Goal: Task Accomplishment & Management: Manage account settings

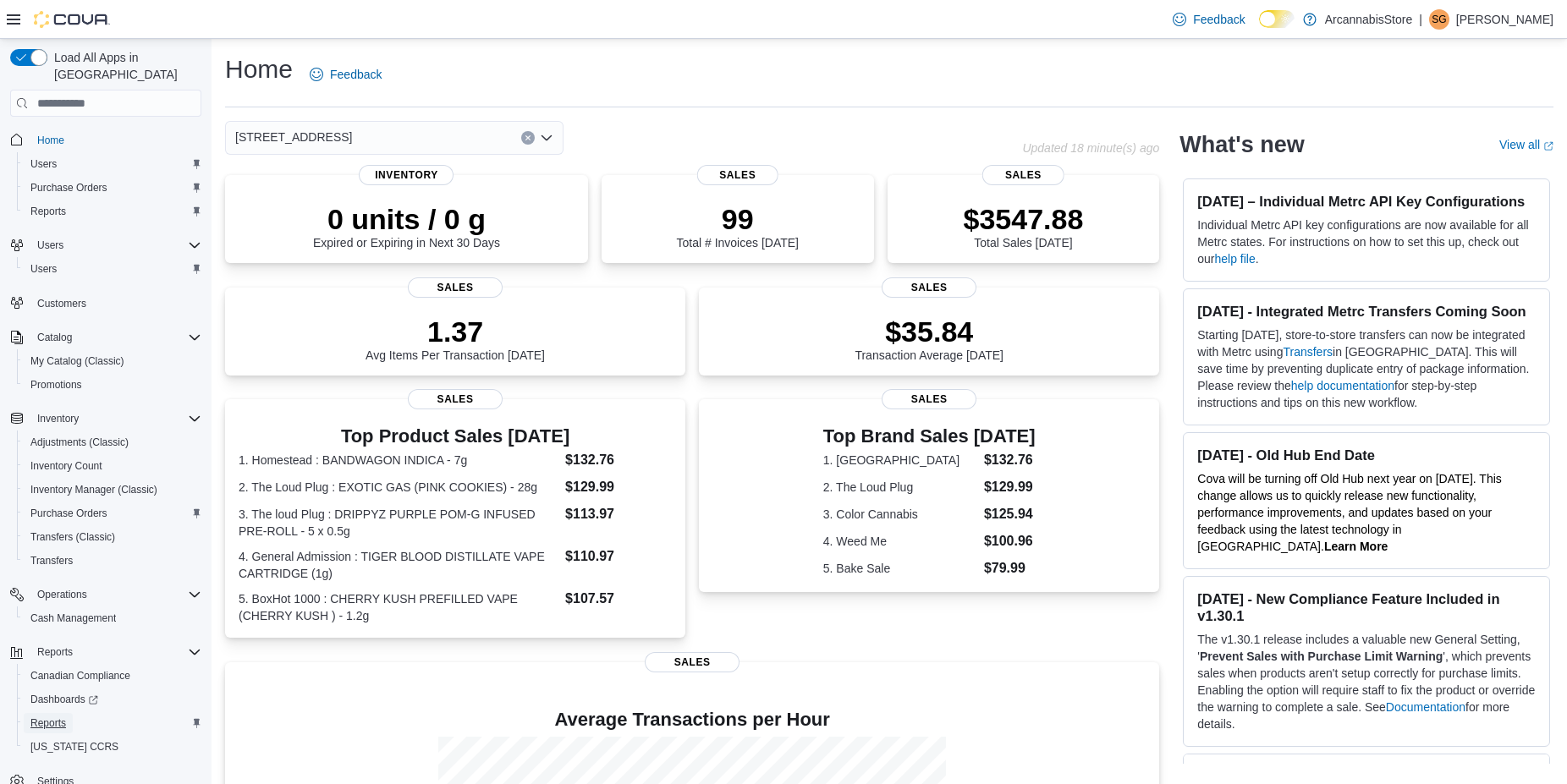
click at [51, 716] on span "Reports" at bounding box center [48, 723] width 35 height 13
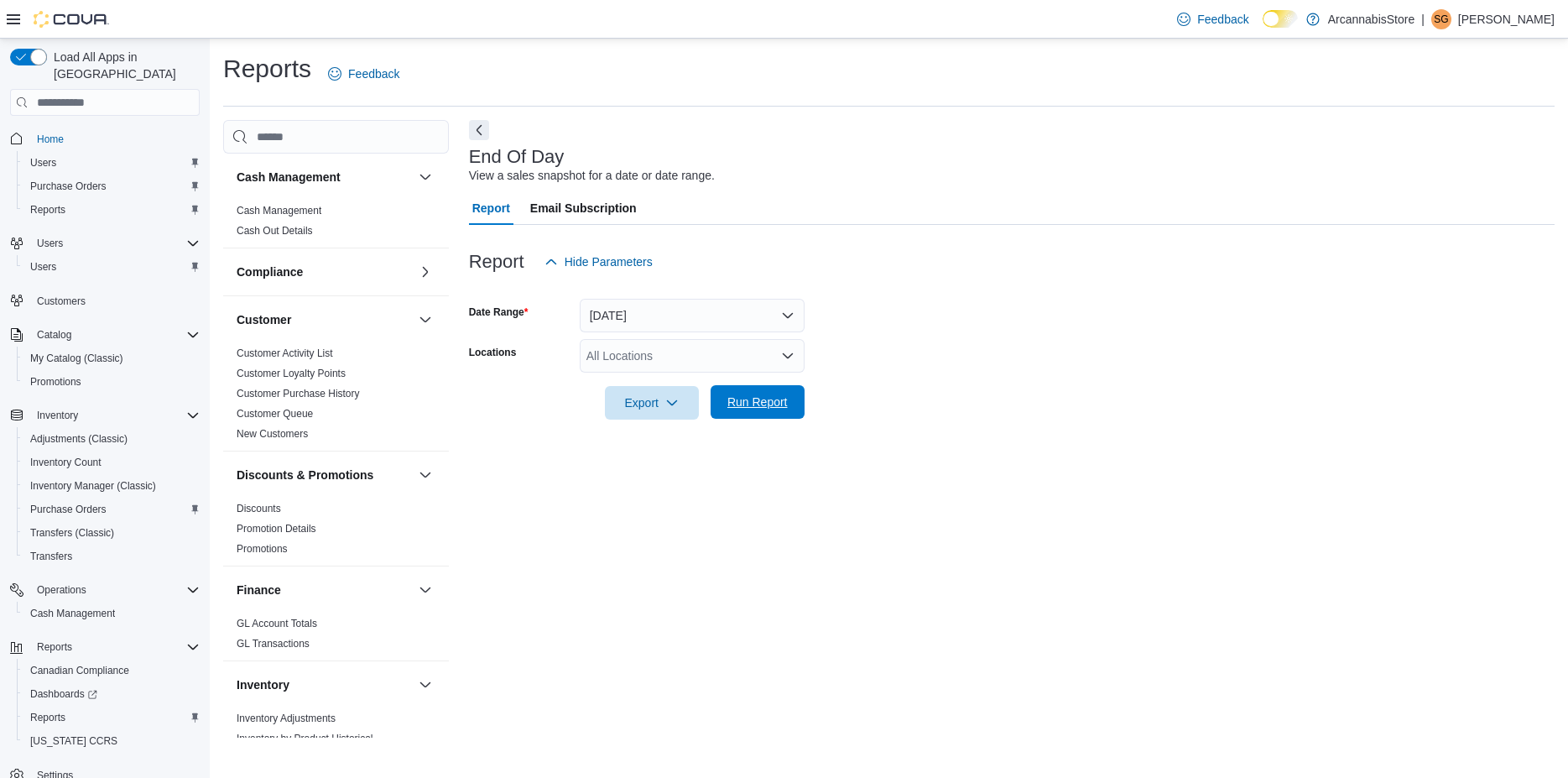
click at [737, 400] on span "Run Report" at bounding box center [758, 402] width 61 height 17
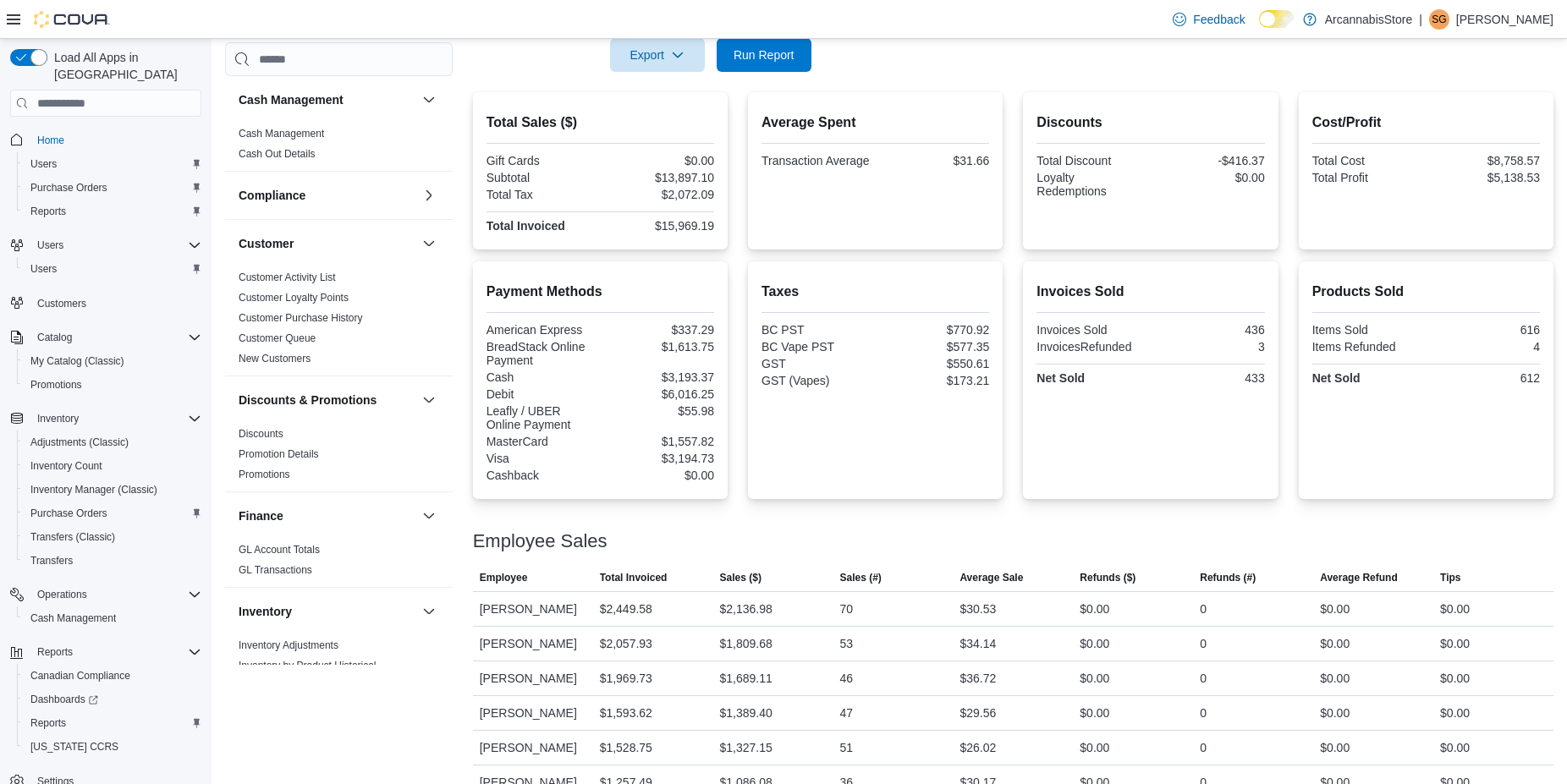
scroll to position [610, 0]
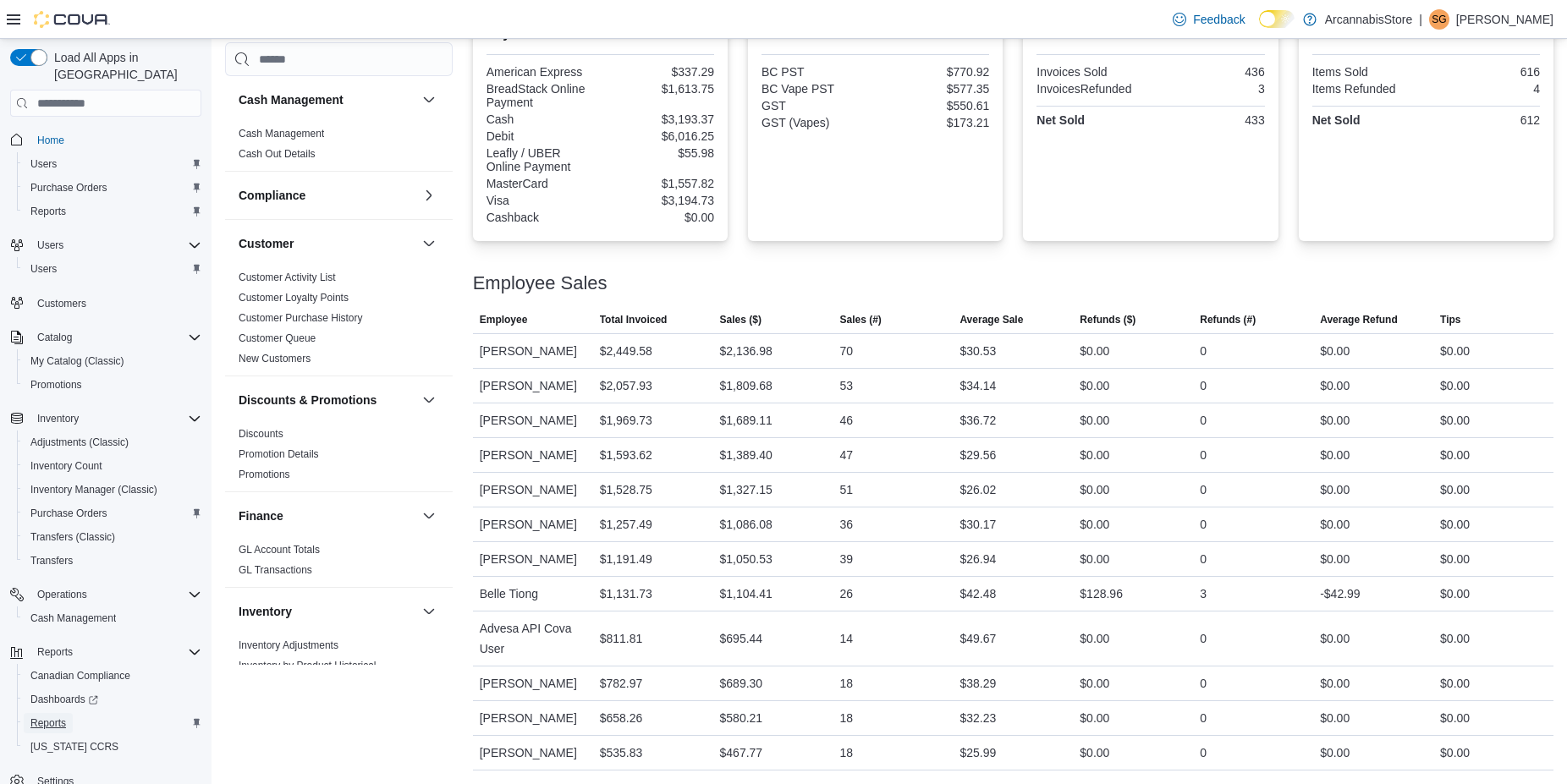
click at [65, 716] on span "Reports" at bounding box center [48, 723] width 35 height 13
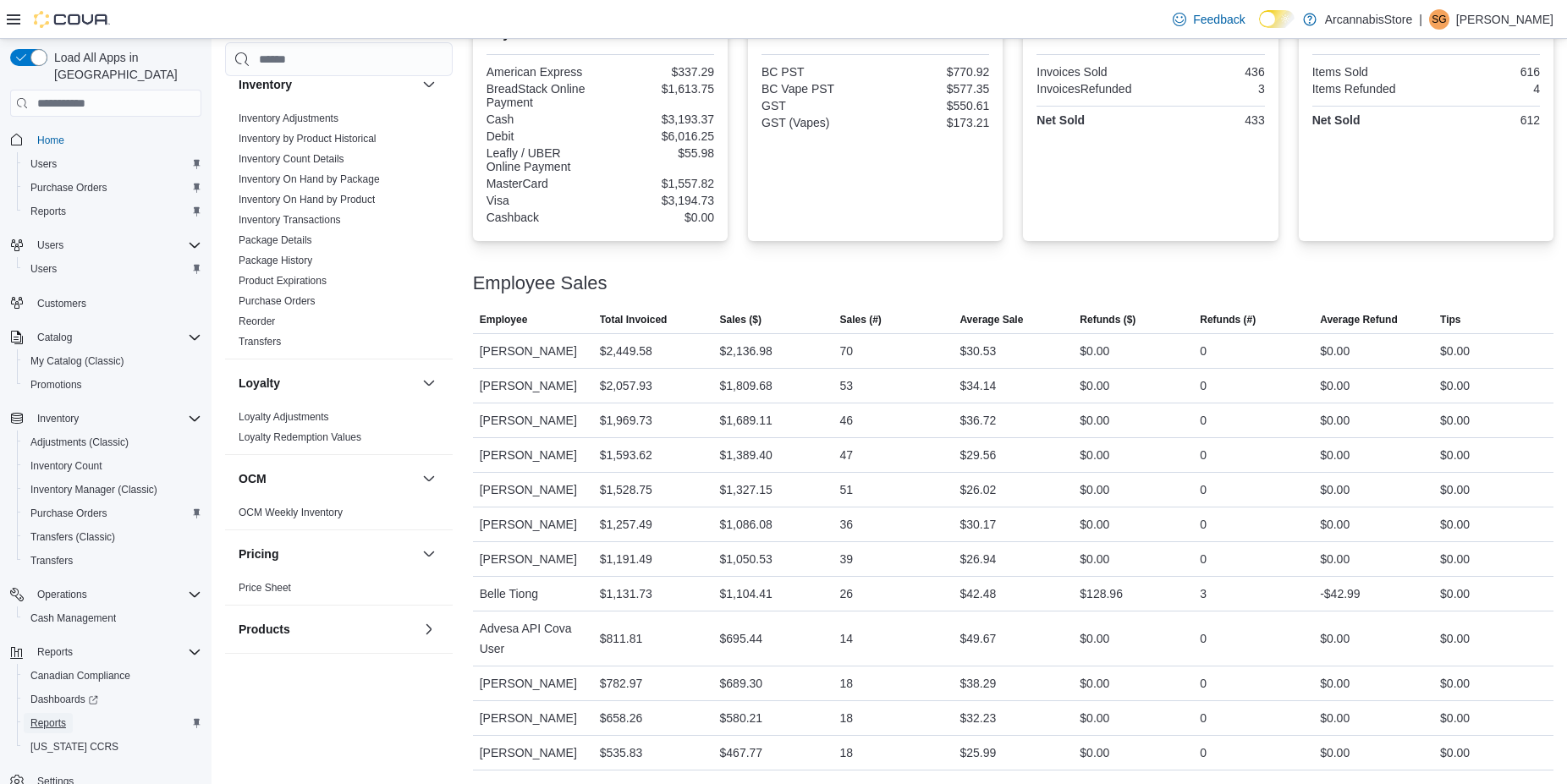
scroll to position [530, 0]
drag, startPoint x: 443, startPoint y: 372, endPoint x: 456, endPoint y: 546, distance: 174.5
click at [456, 546] on div "Cash Management Cash Management Cash Out Details Compliance OCS Transaction Sub…" at bounding box center [889, 142] width 1328 height 1258
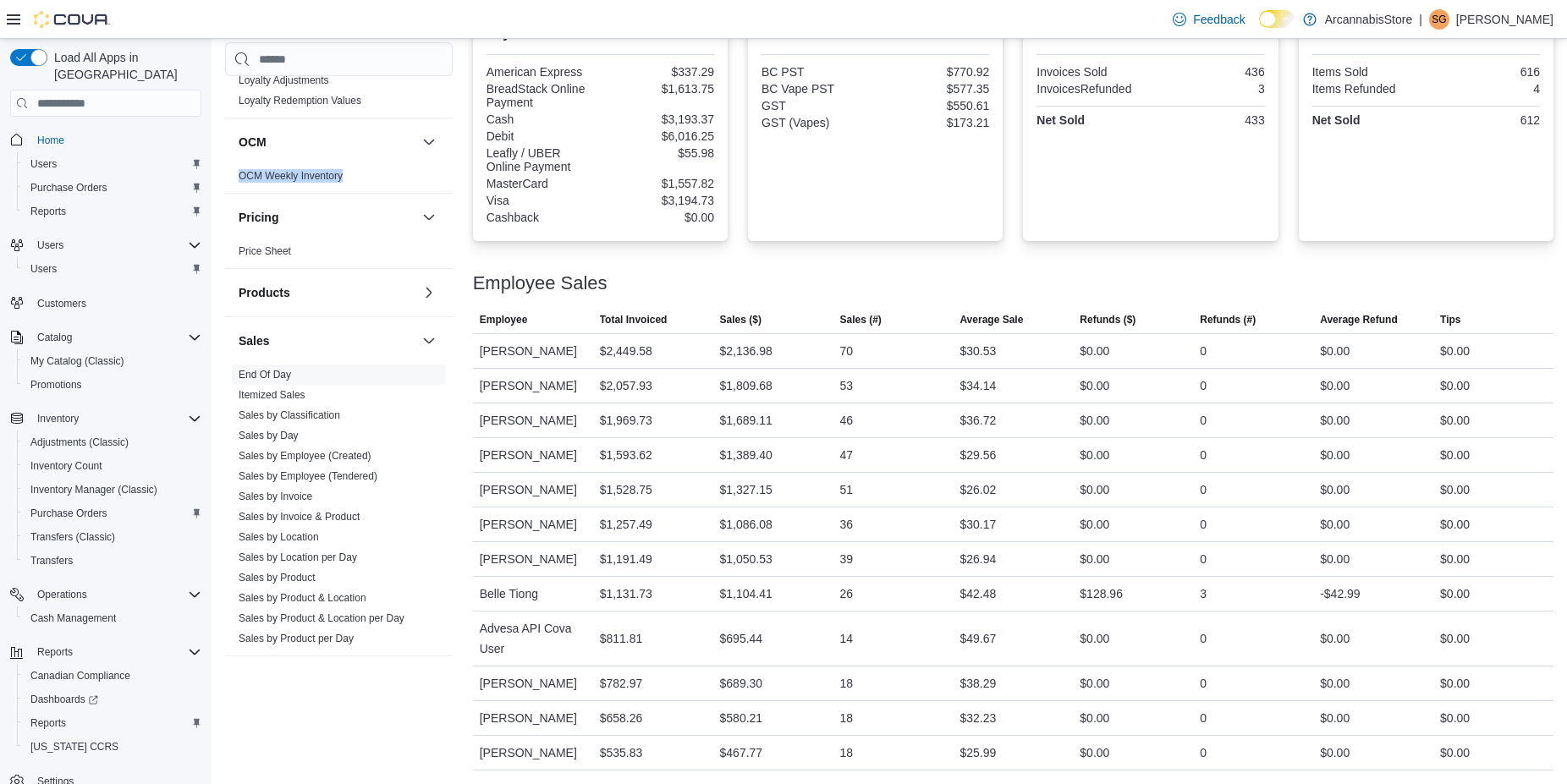
scroll to position [921, 0]
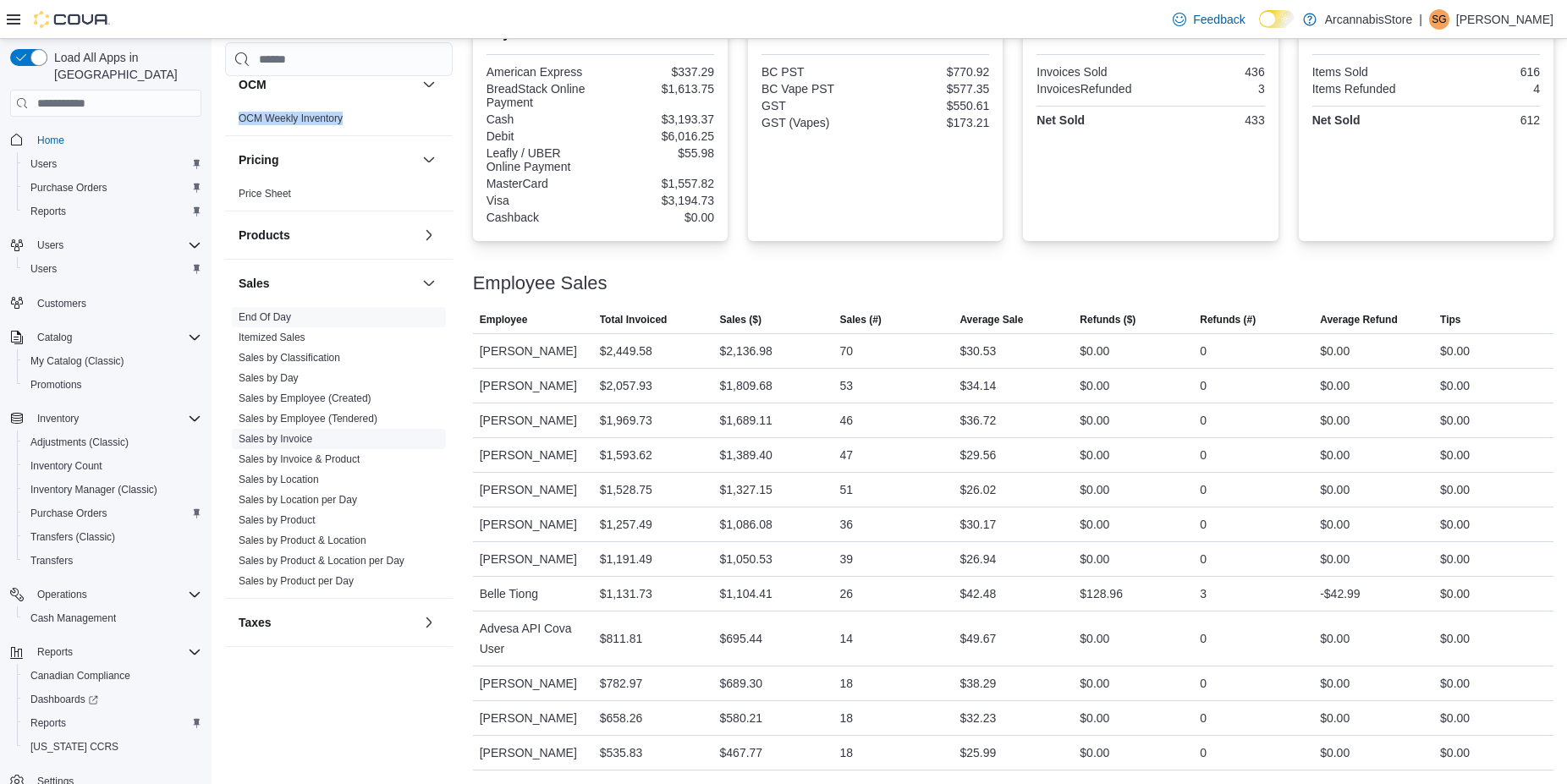
click at [272, 434] on link "Sales by Invoice" at bounding box center [275, 439] width 74 height 11
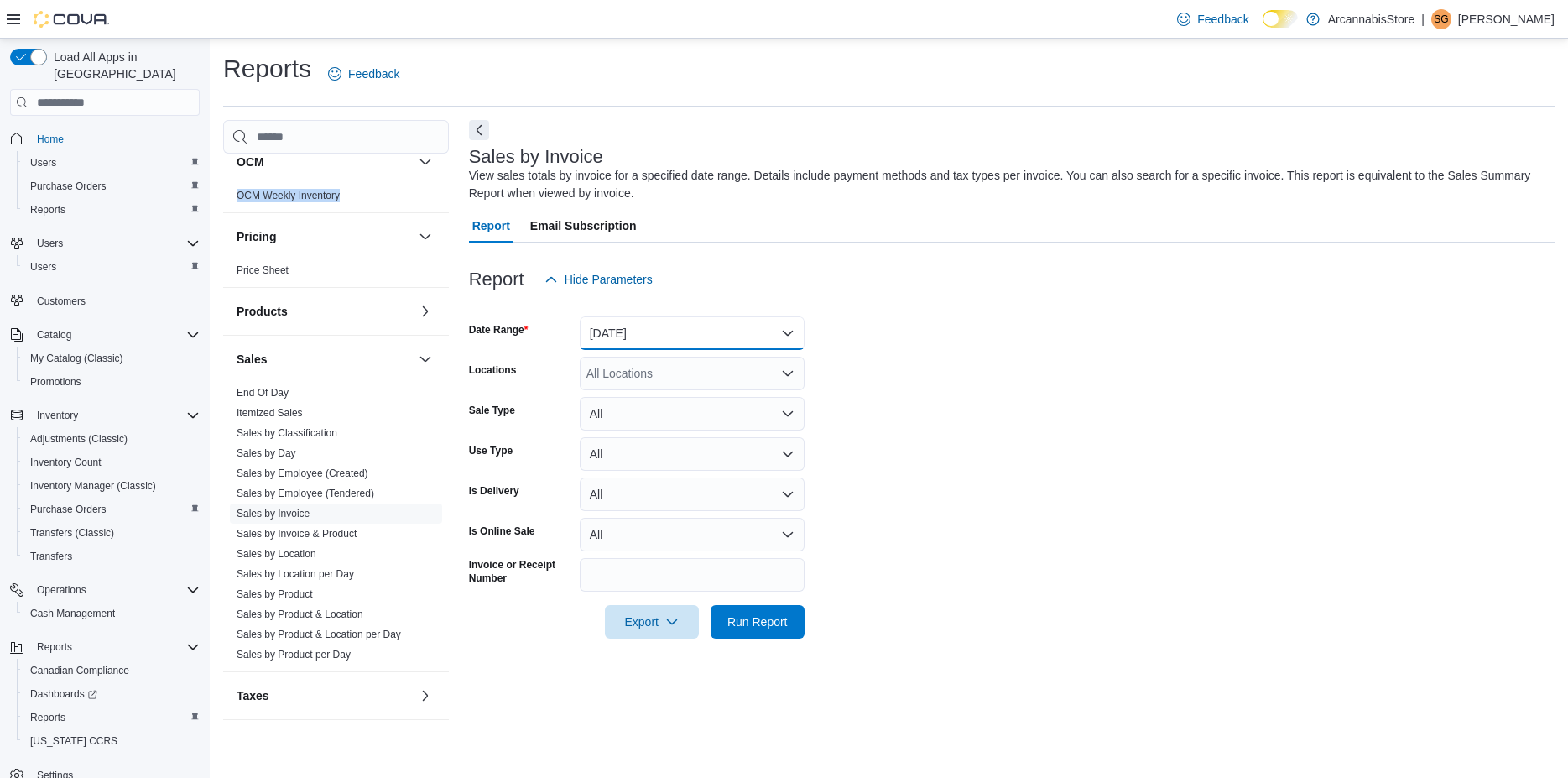
click at [654, 328] on button "Yesterday" at bounding box center [692, 332] width 225 height 33
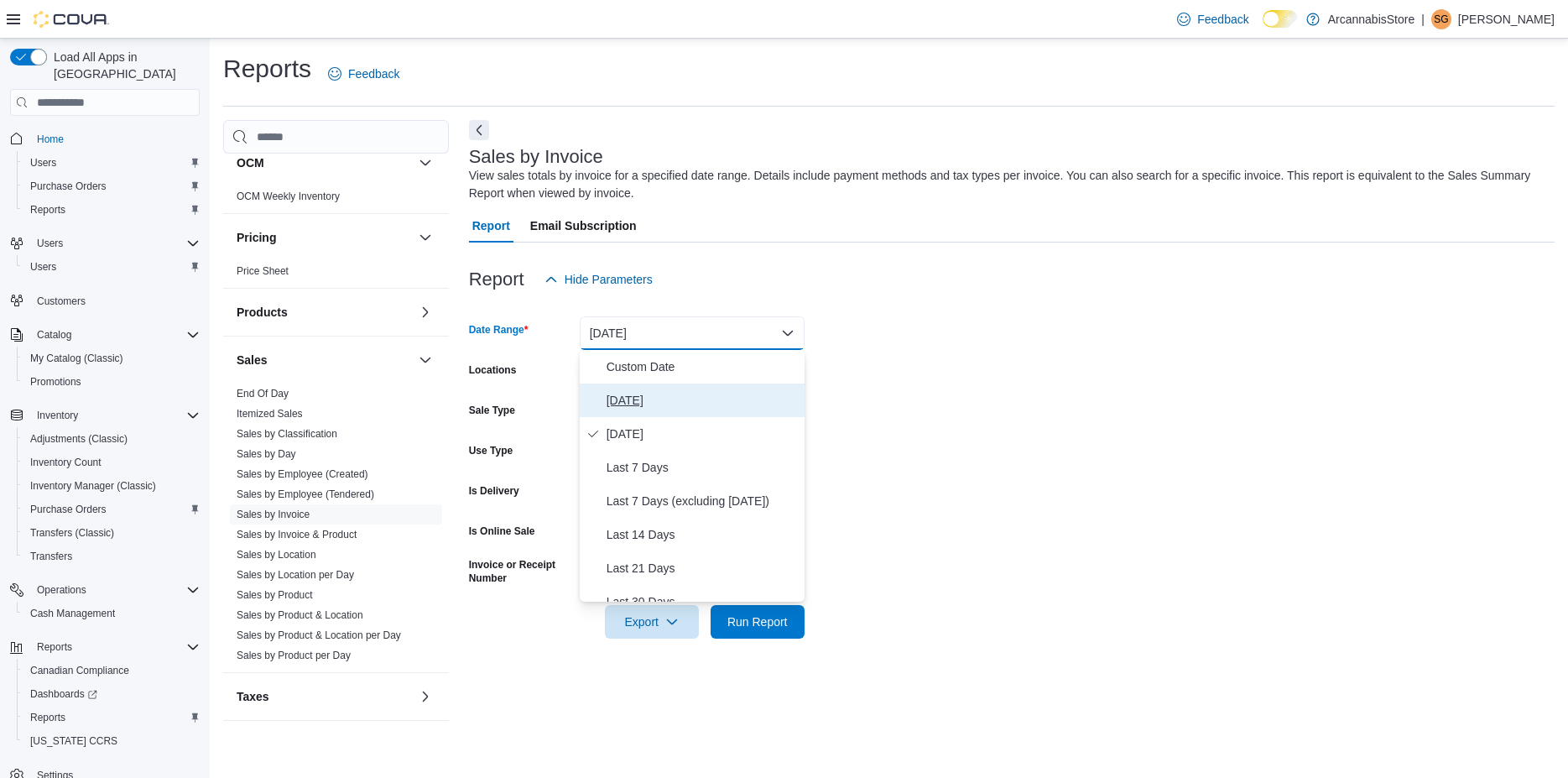
click at [627, 406] on span "Today" at bounding box center [702, 399] width 192 height 20
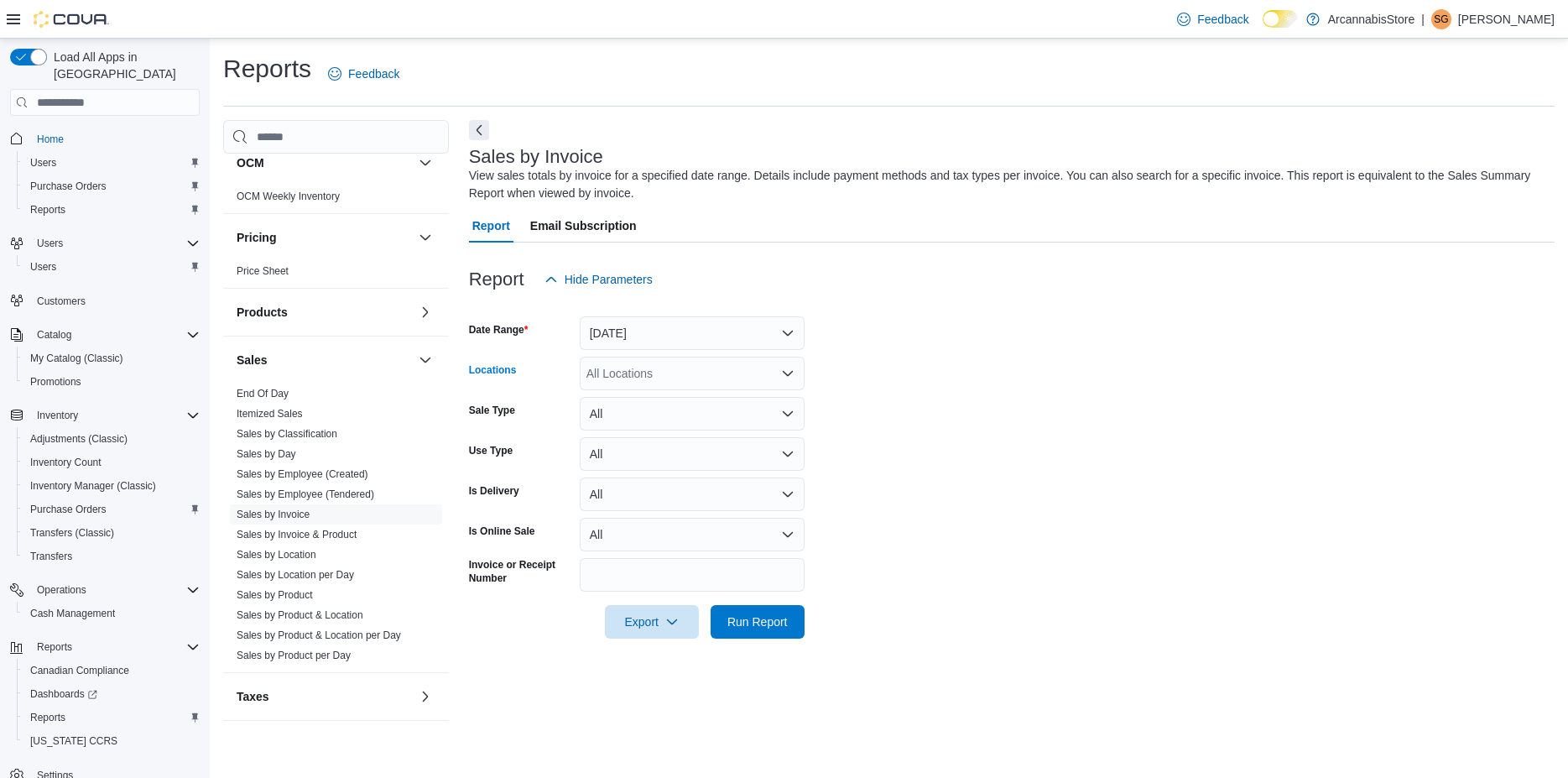
click at [749, 374] on div "All Locations" at bounding box center [692, 373] width 225 height 33
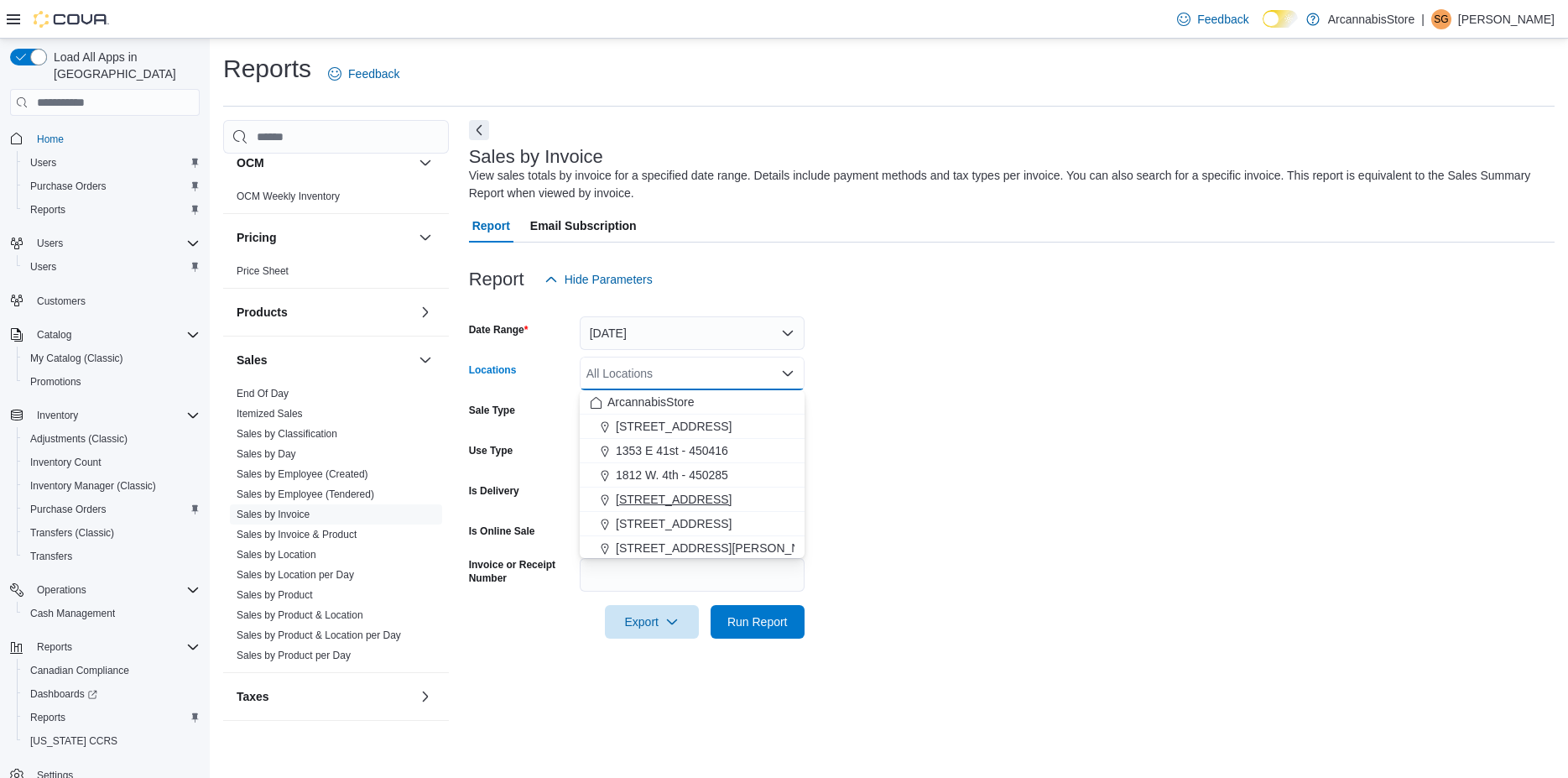
click at [634, 491] on span "225 SE Marine Dr - 450229" at bounding box center [673, 499] width 116 height 17
click at [903, 451] on form "Date Range Today Locations 225 SE Marine Dr - 450229 Combo box. Selected. 225 S…" at bounding box center [1011, 467] width 1085 height 343
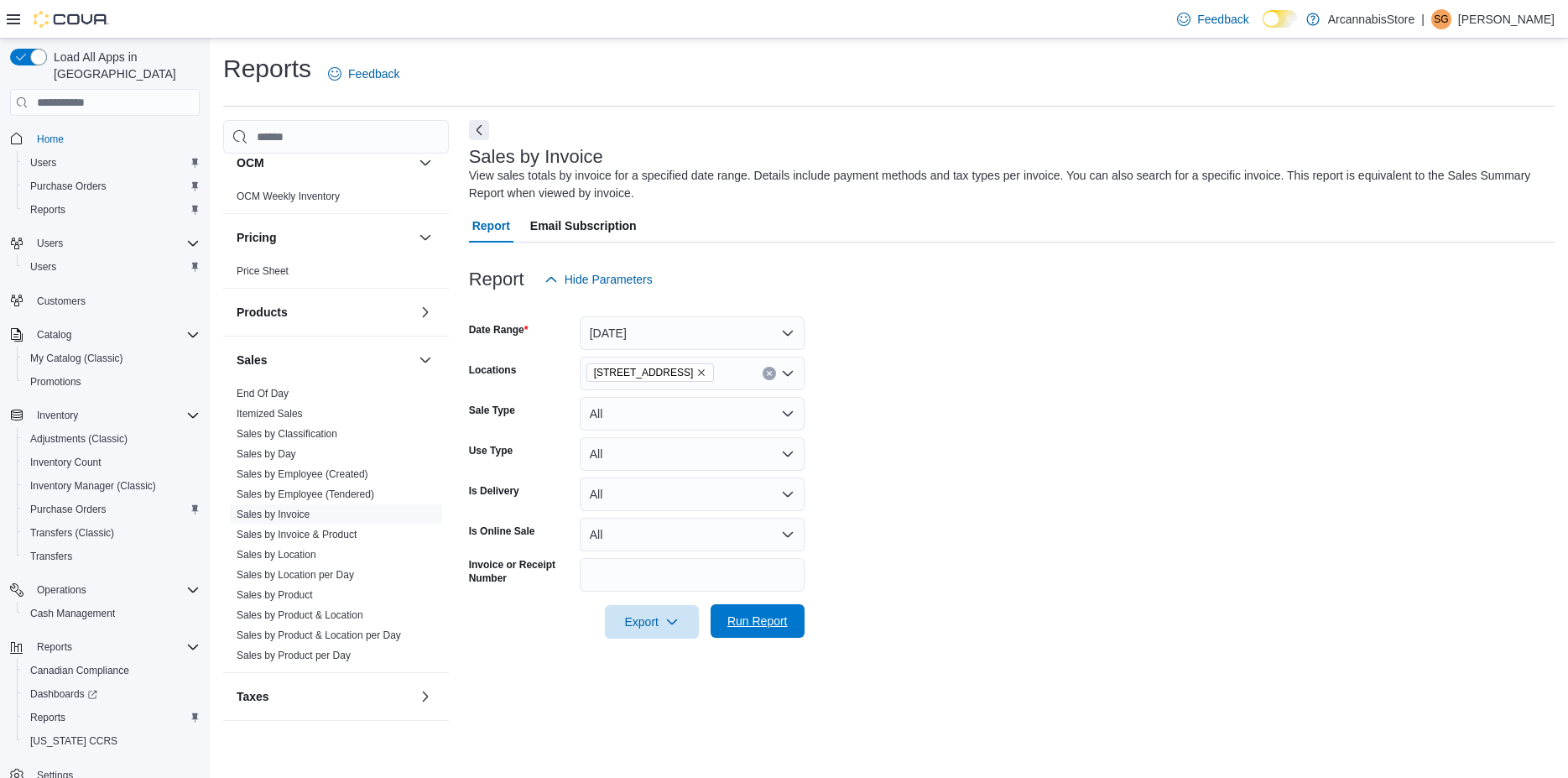
click at [784, 616] on span "Run Report" at bounding box center [758, 621] width 61 height 17
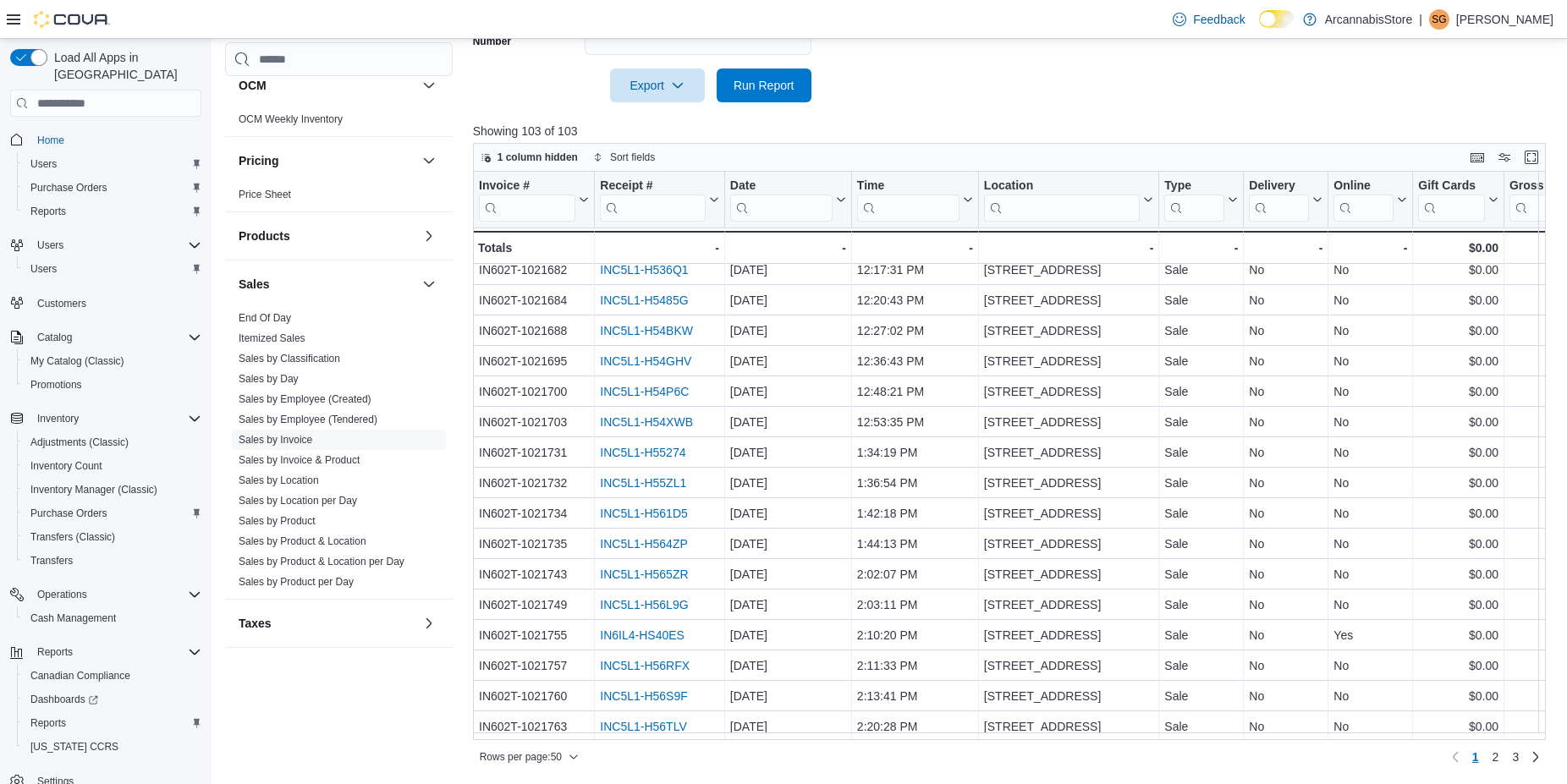
scroll to position [419, 0]
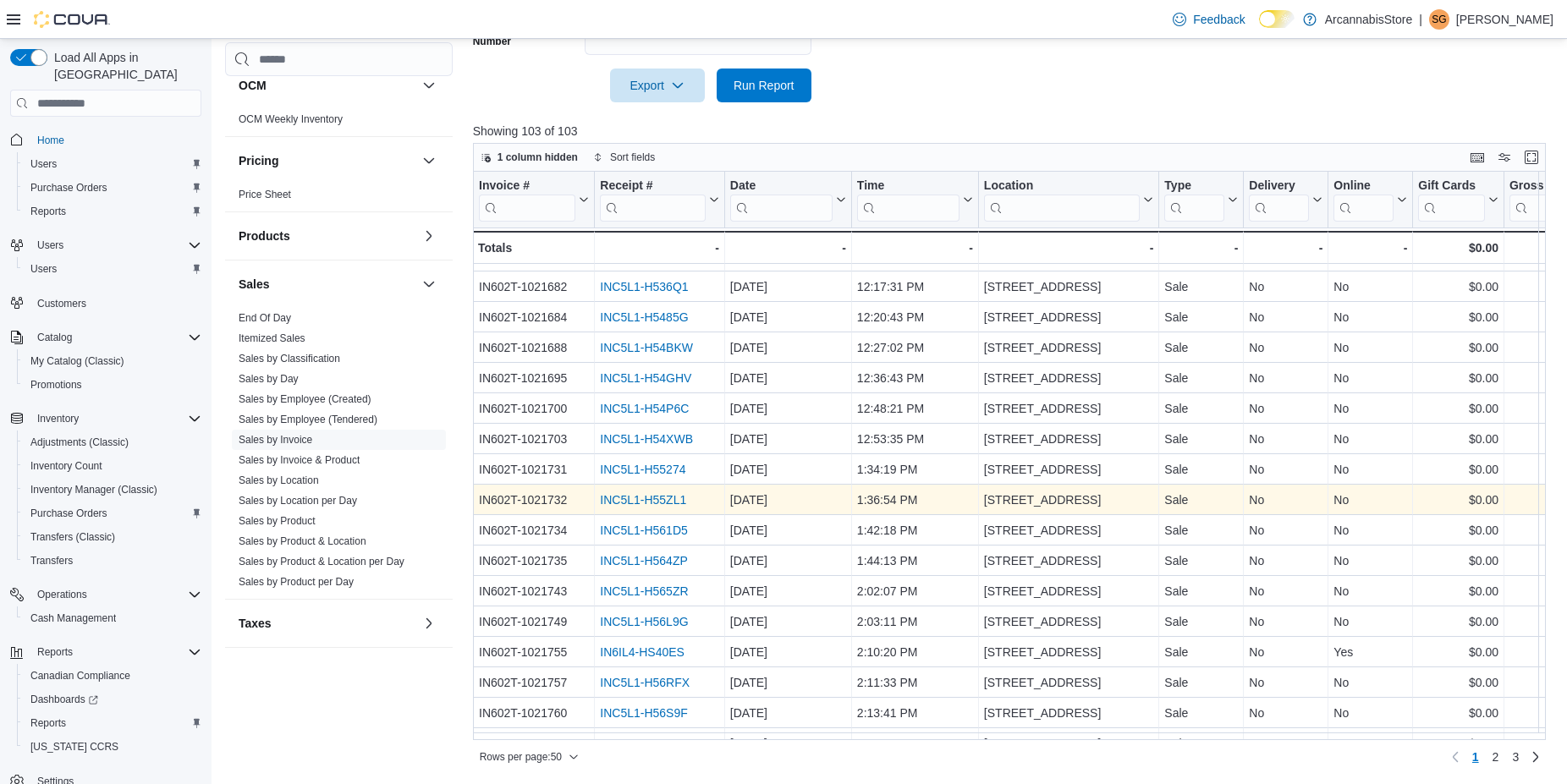
click at [645, 504] on link "INC5L1-H55ZL1" at bounding box center [643, 500] width 86 height 13
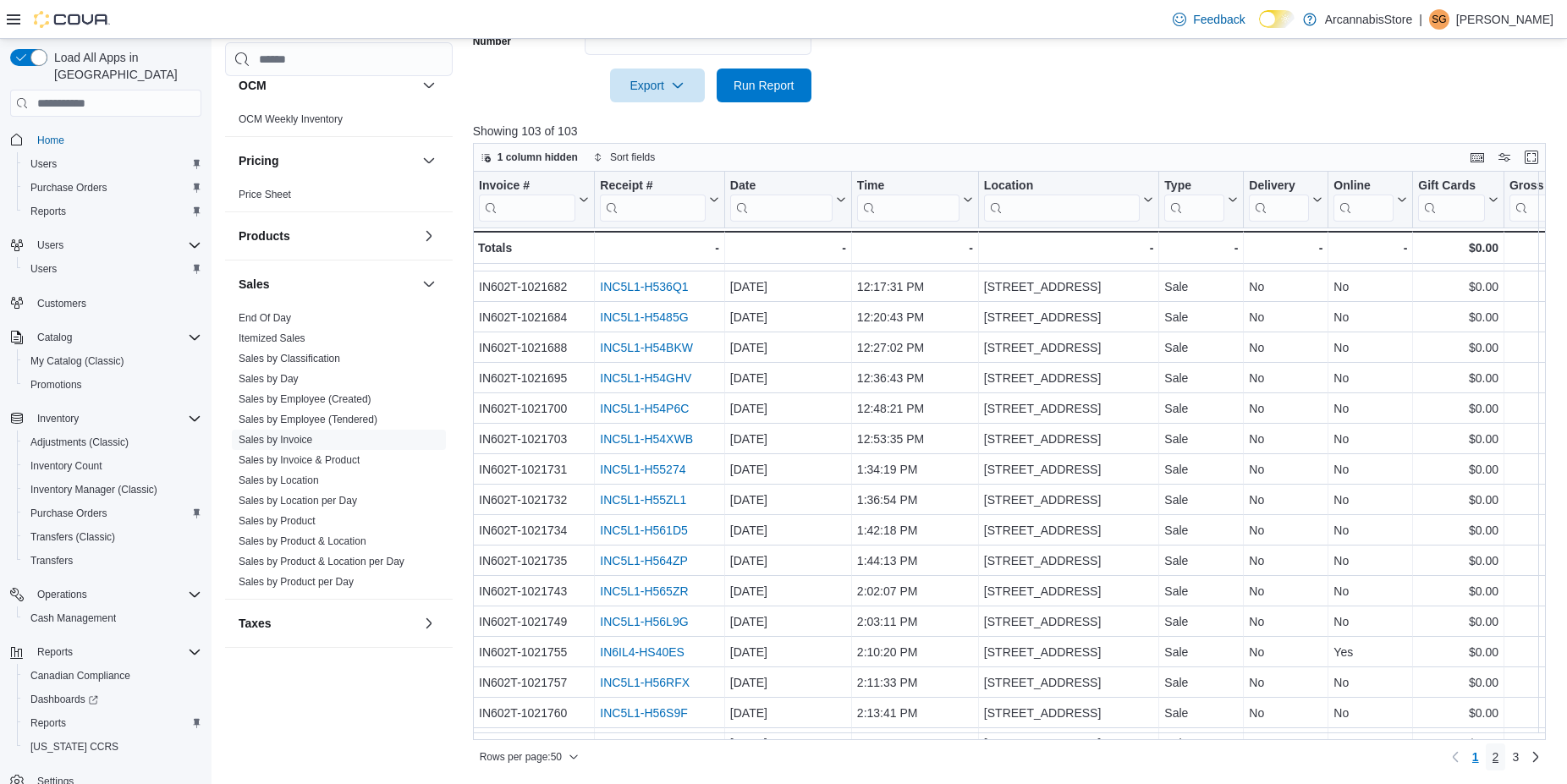
click at [1499, 756] on span "2" at bounding box center [1495, 757] width 7 height 17
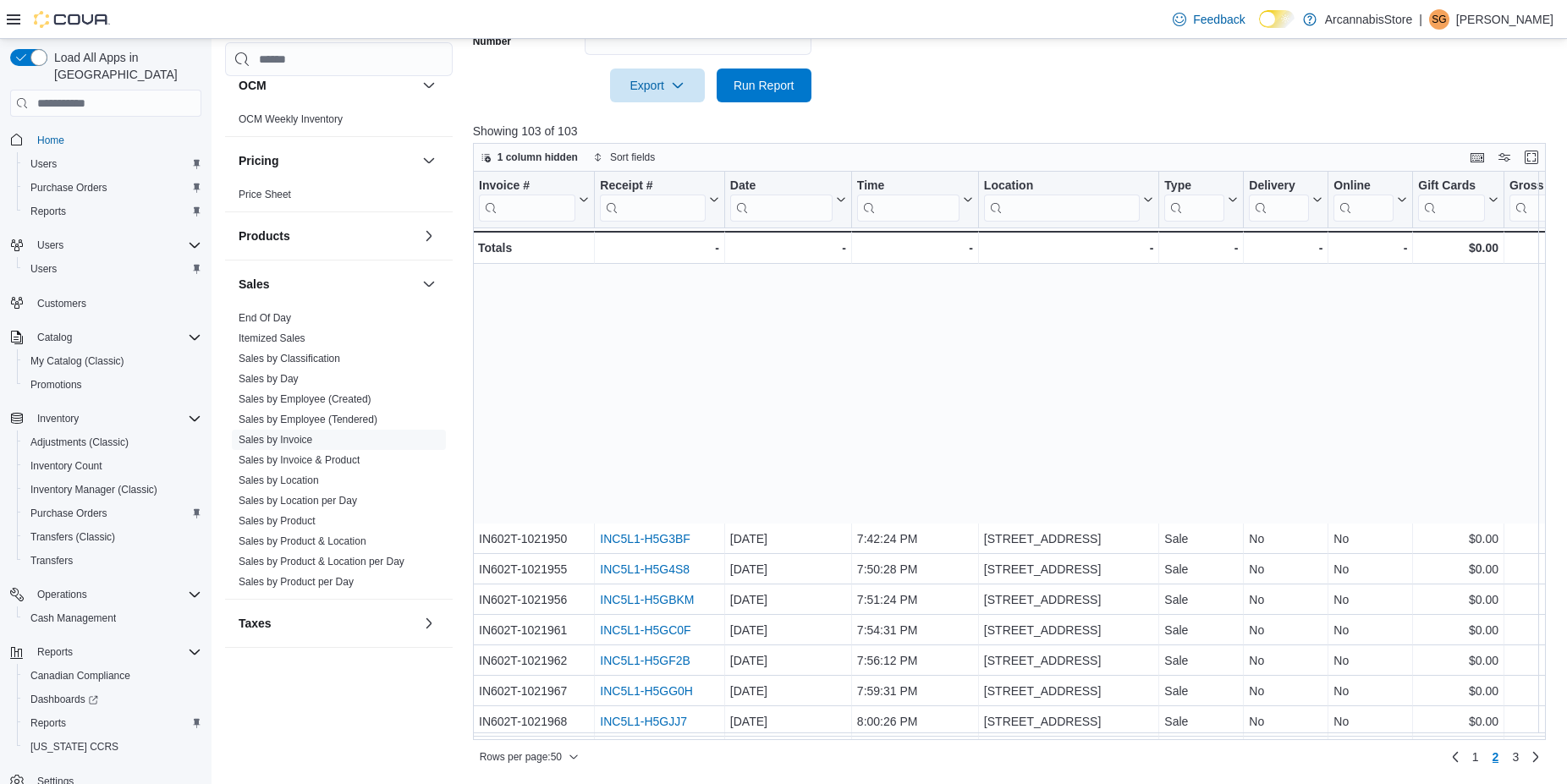
scroll to position [975, 0]
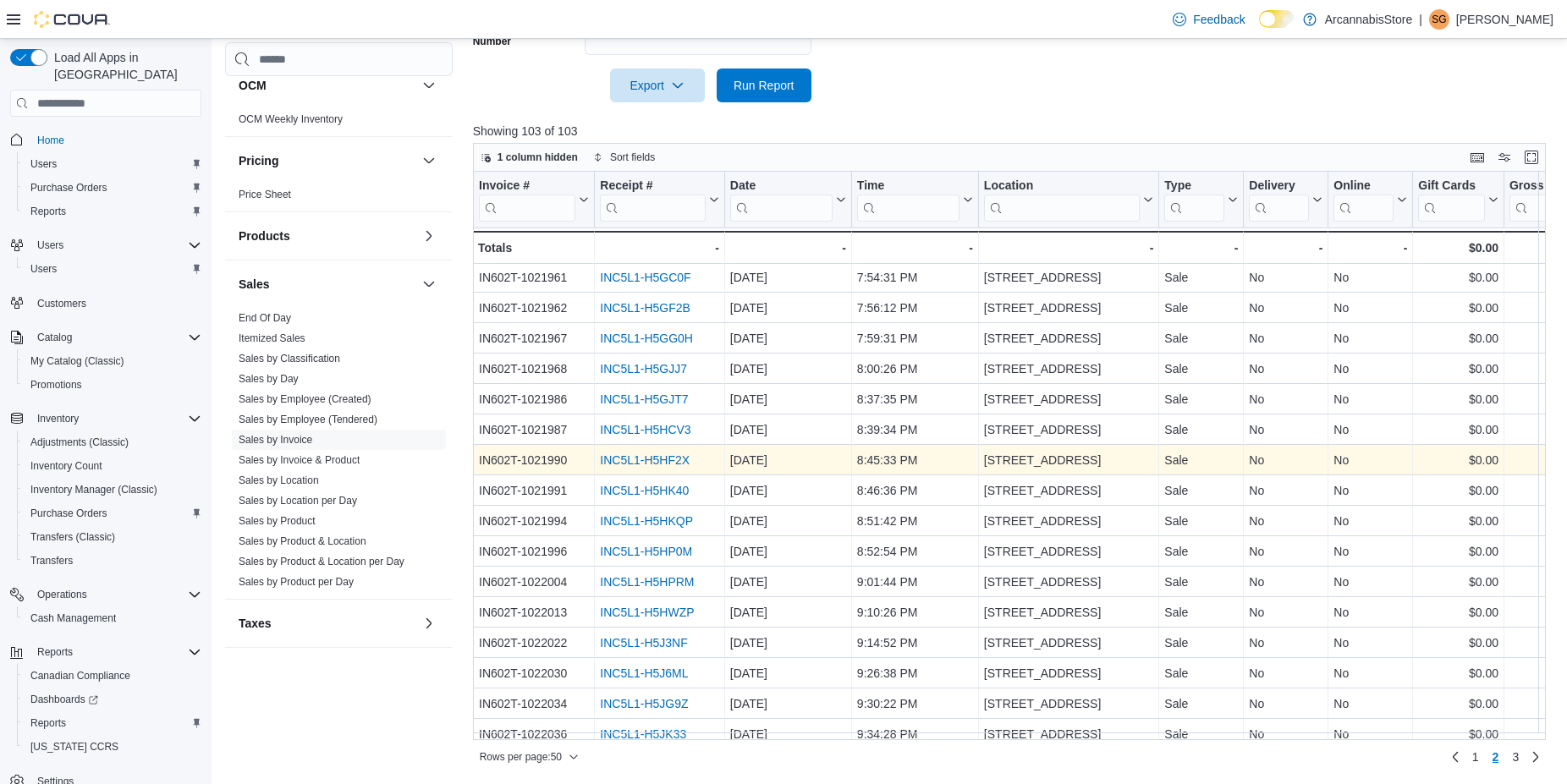
click at [667, 452] on div "INC5L1-H5HF2X" at bounding box center [659, 460] width 120 height 20
click at [666, 453] on div "INC5L1-H5HF2X" at bounding box center [659, 460] width 120 height 20
click at [682, 464] on link "INC5L1-H5HF2X" at bounding box center [645, 461] width 90 height 13
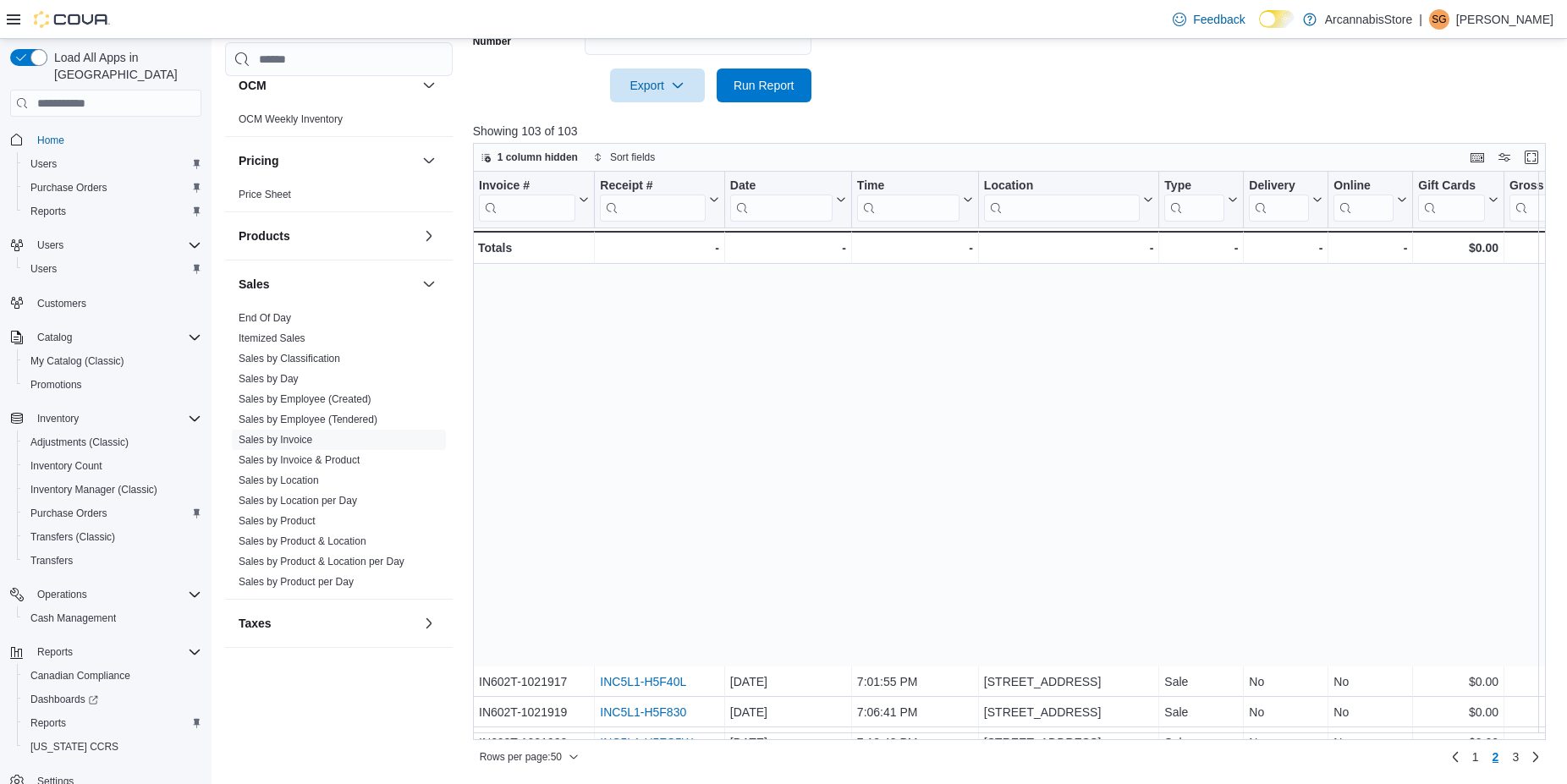
scroll to position [588, 0]
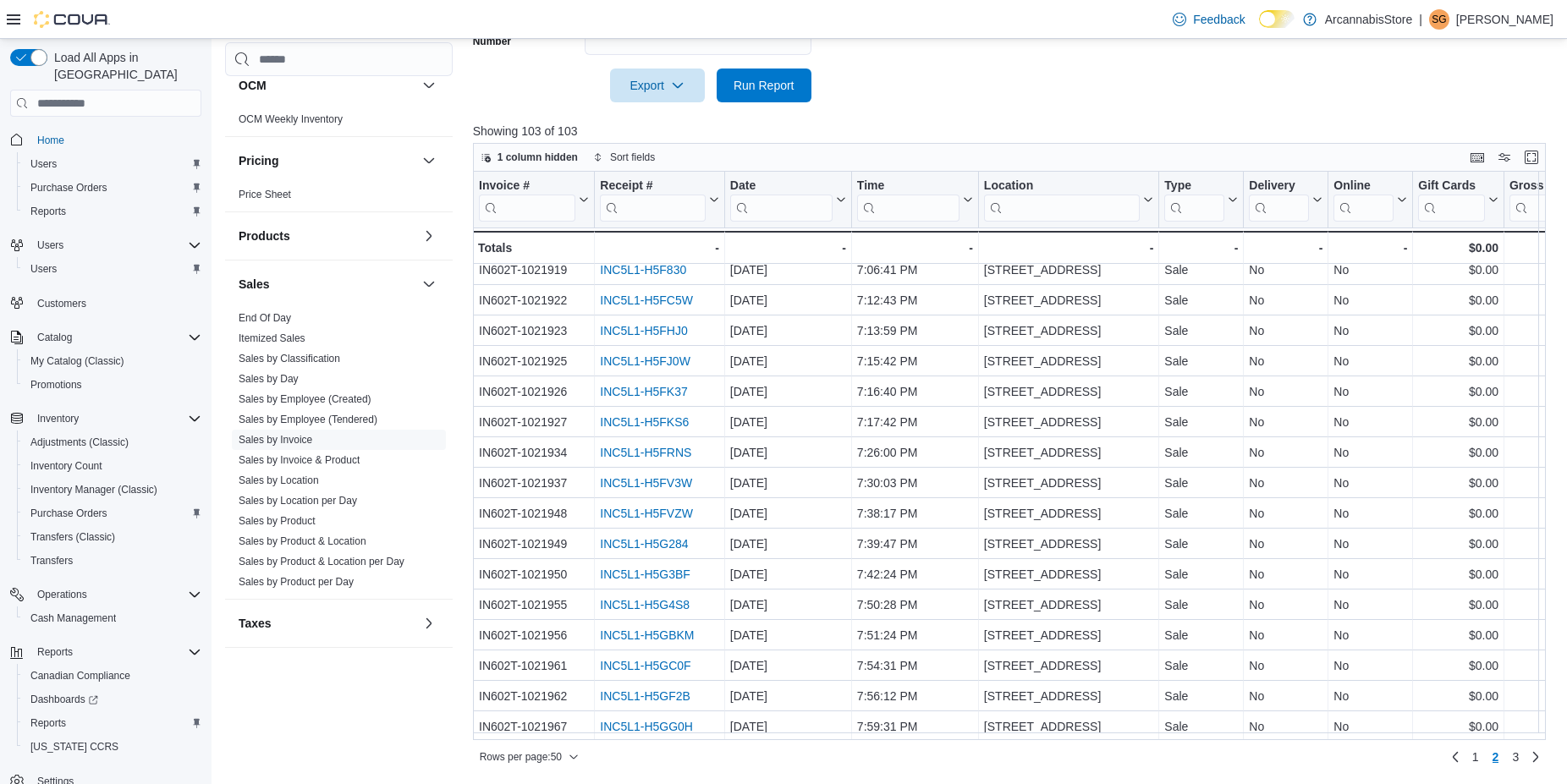
click at [1556, 433] on div "1 column hidden Sort fields Invoice # Click to view column header actions Recei…" at bounding box center [1014, 456] width 1084 height 627
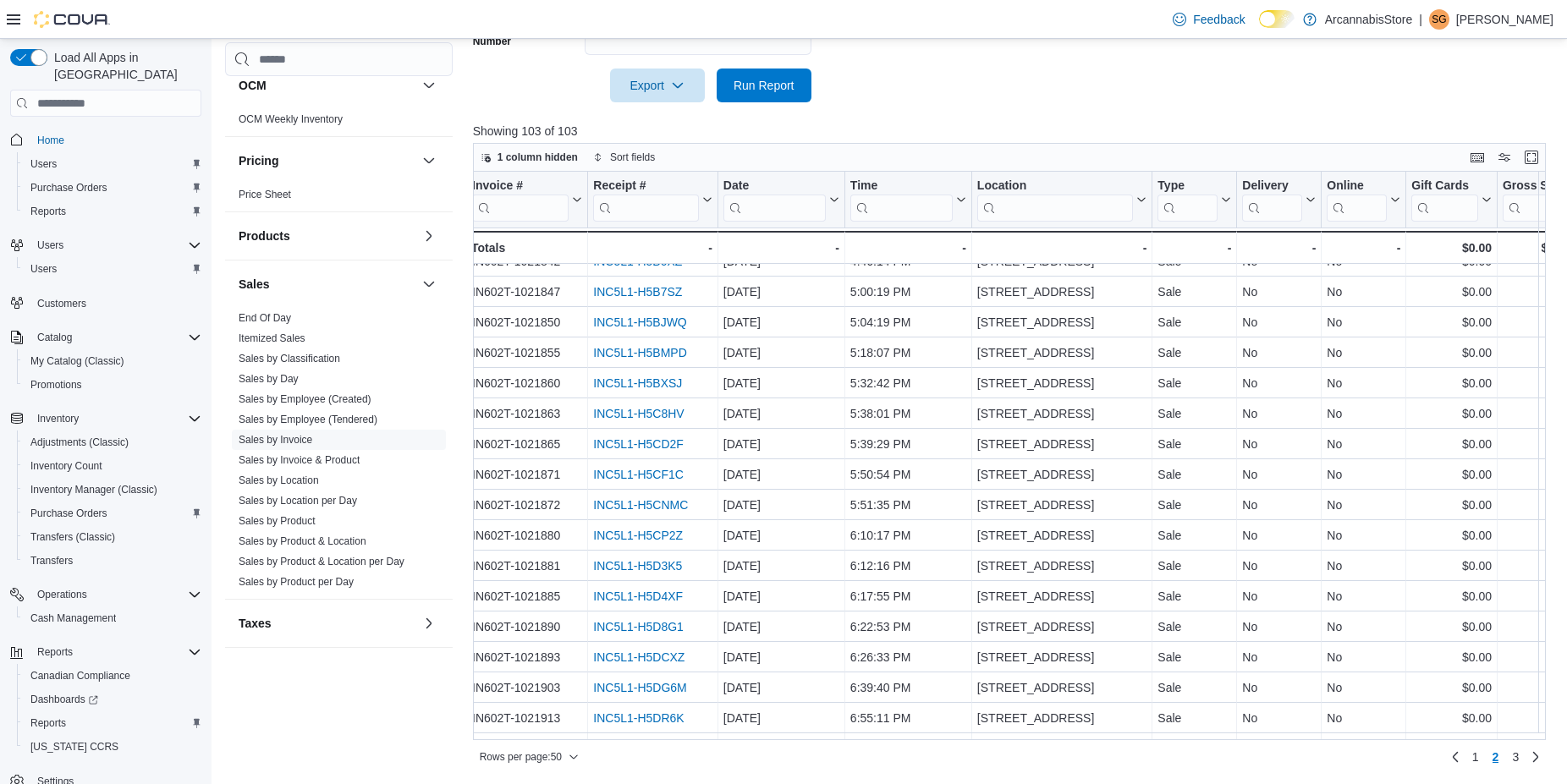
scroll to position [60, 7]
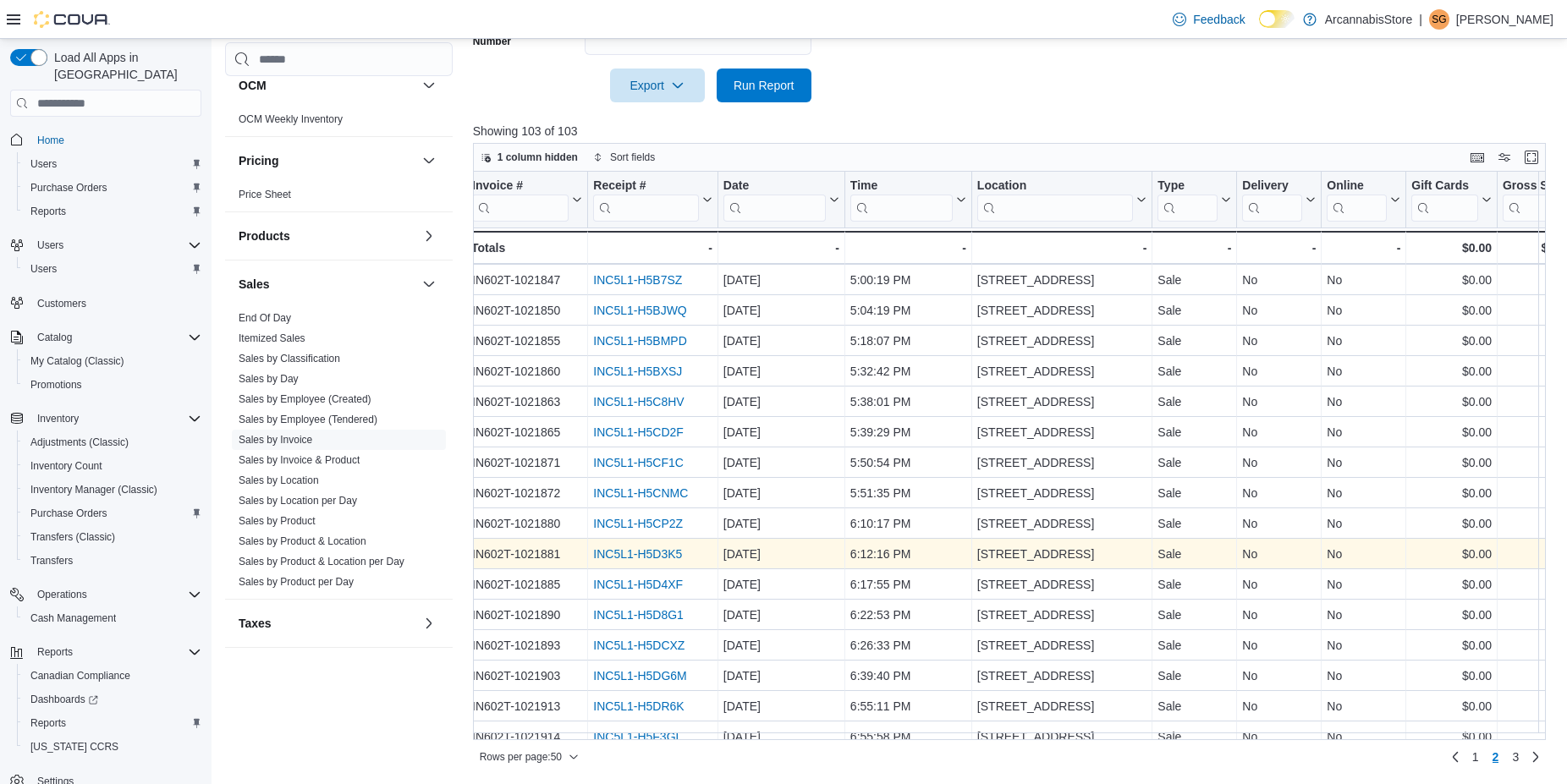
click at [666, 553] on link "INC5L1-H5D3K5" at bounding box center [637, 555] width 89 height 13
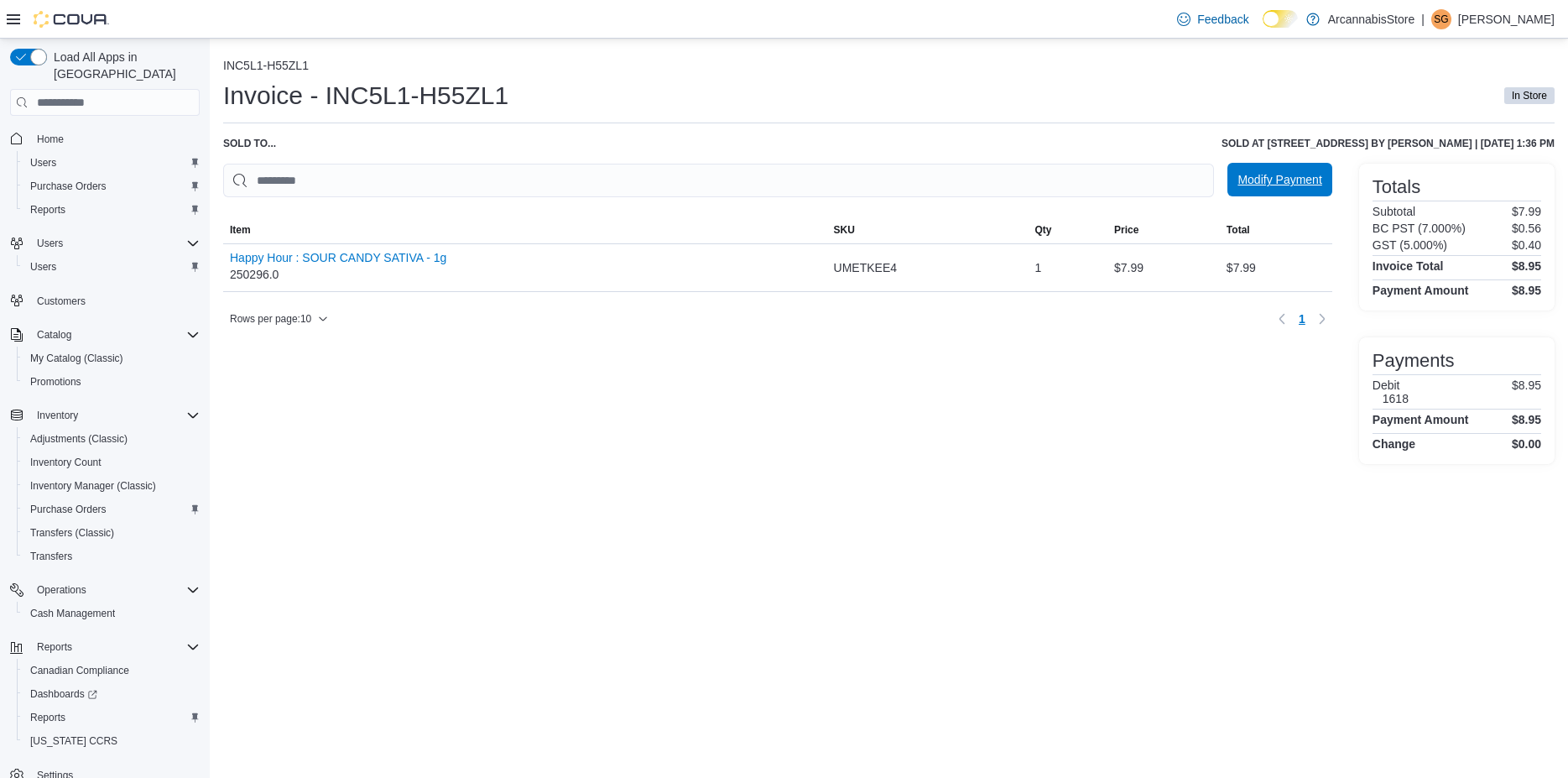
click at [1276, 176] on span "Modify Payment" at bounding box center [1279, 179] width 83 height 17
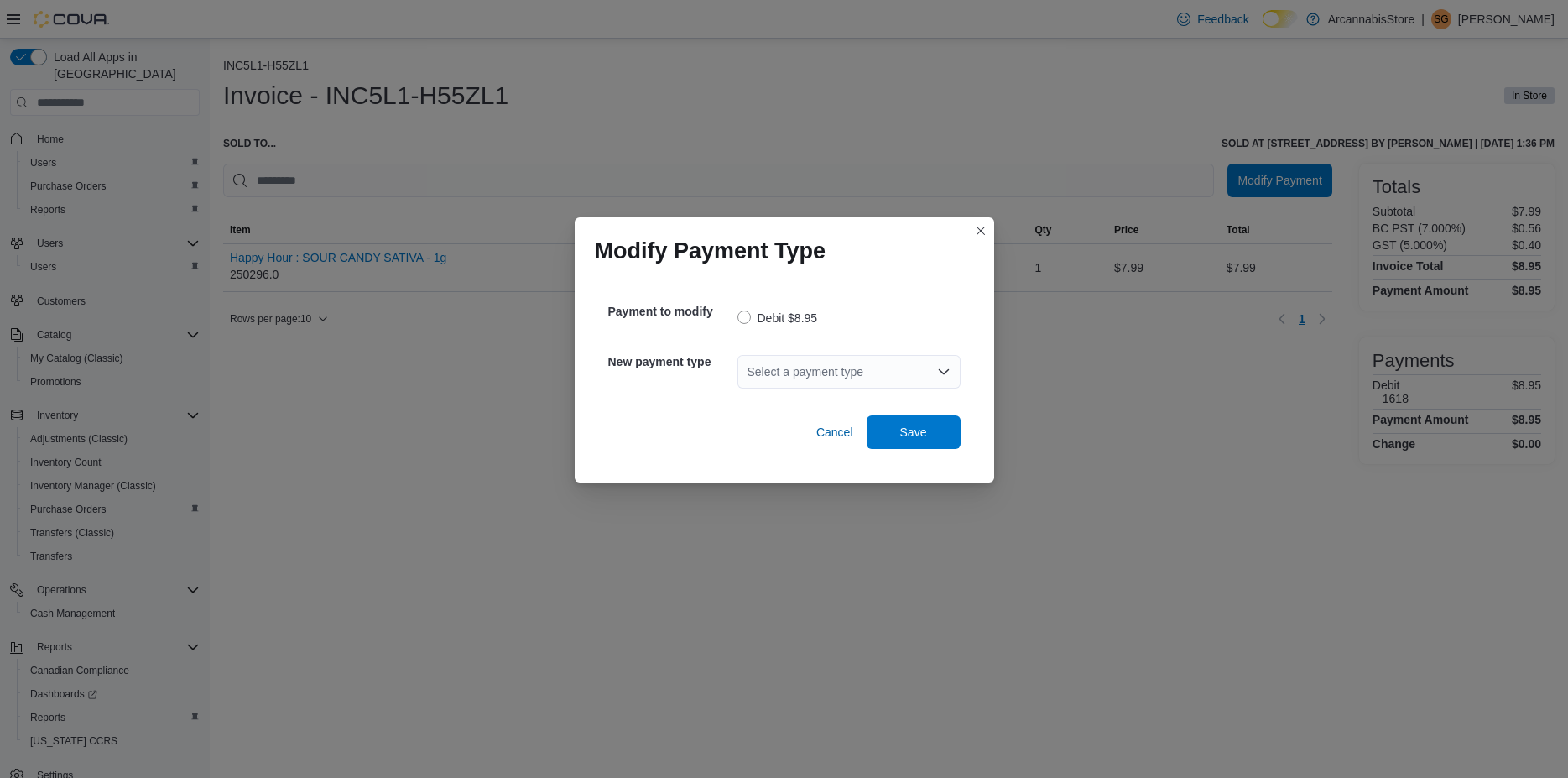
click at [891, 374] on div "Select a payment type" at bounding box center [848, 371] width 223 height 33
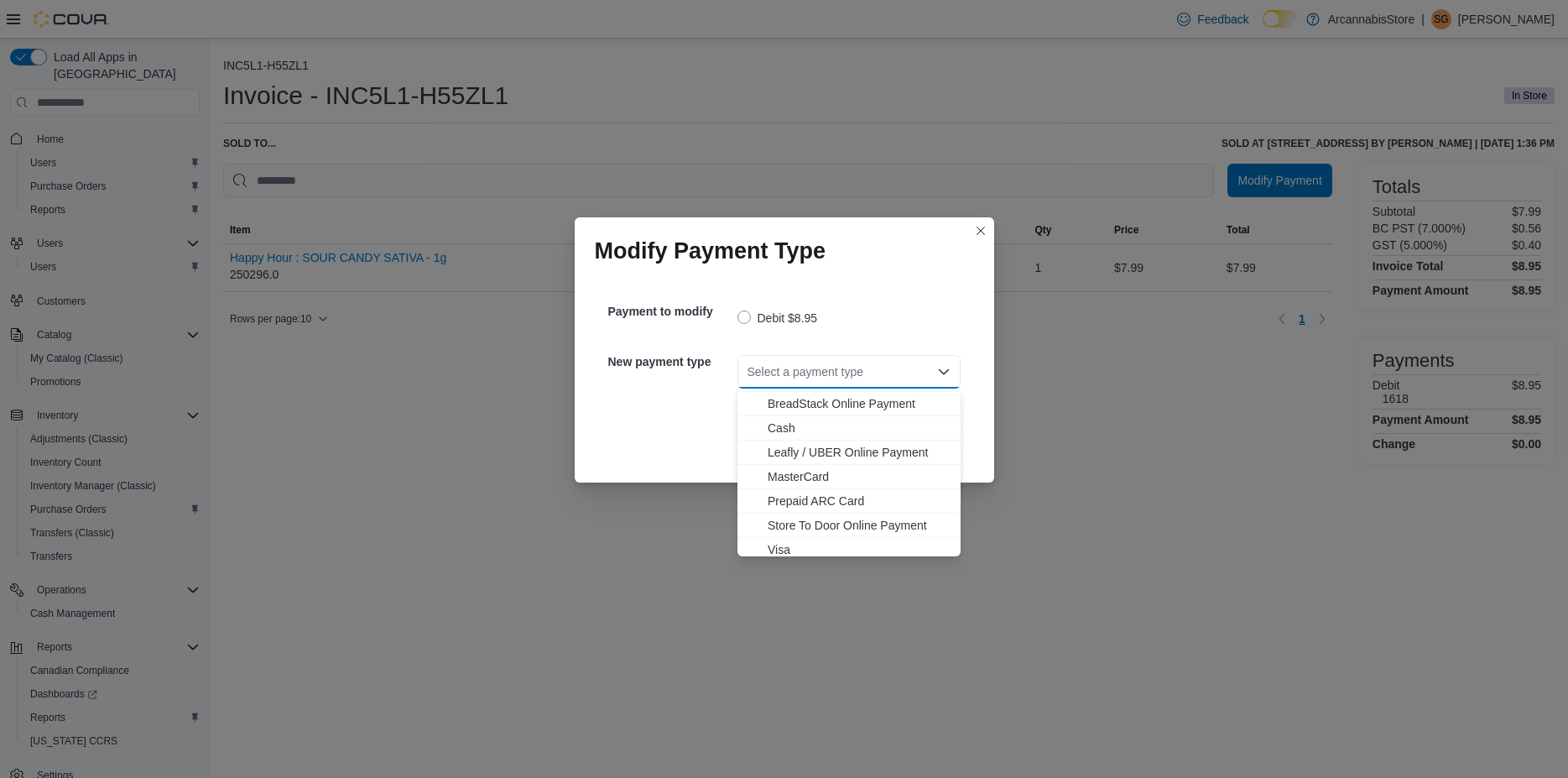
scroll to position [27, 0]
click at [892, 545] on span "Visa" at bounding box center [858, 544] width 183 height 17
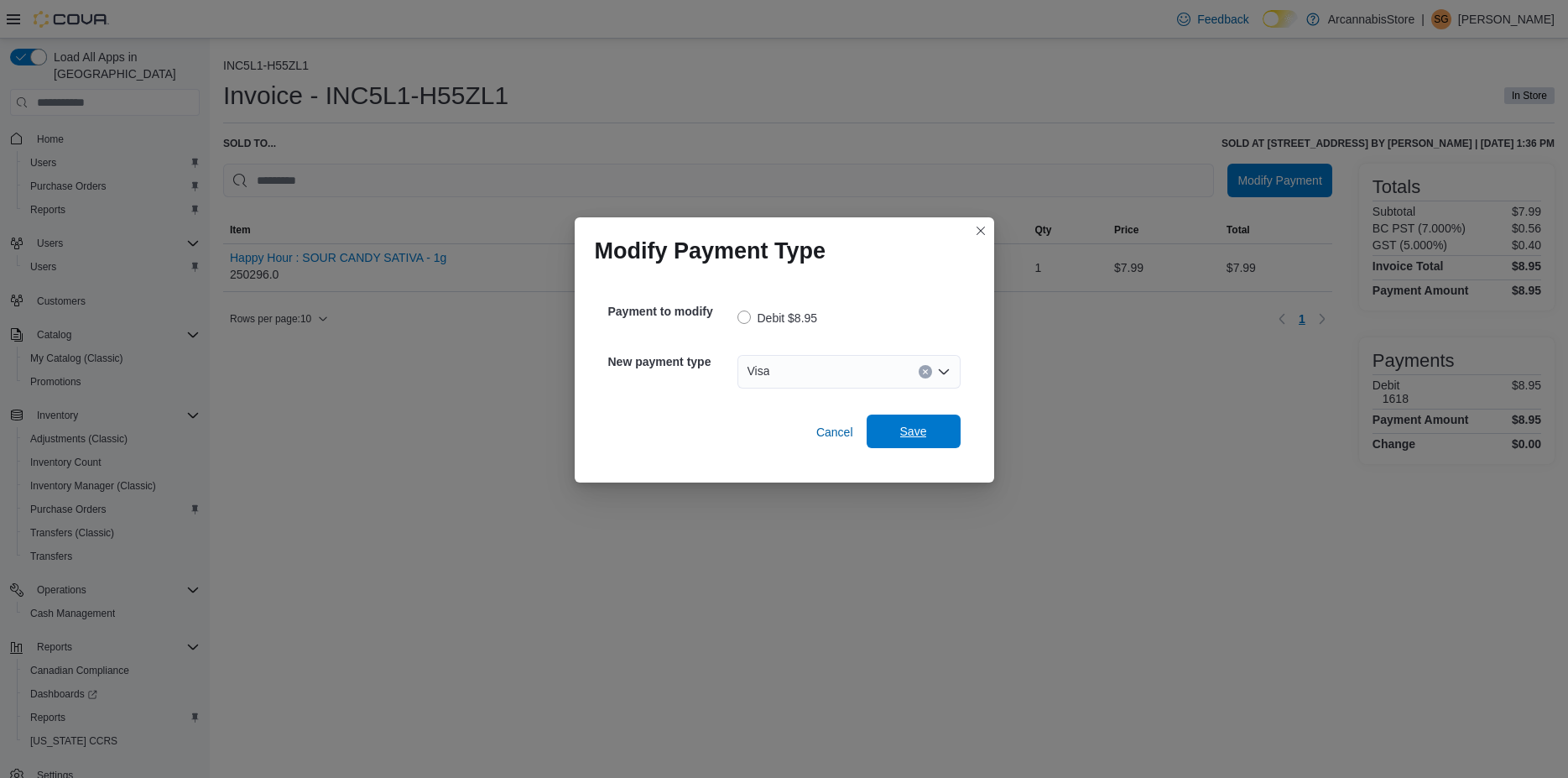
click at [895, 417] on span "Save" at bounding box center [913, 431] width 74 height 33
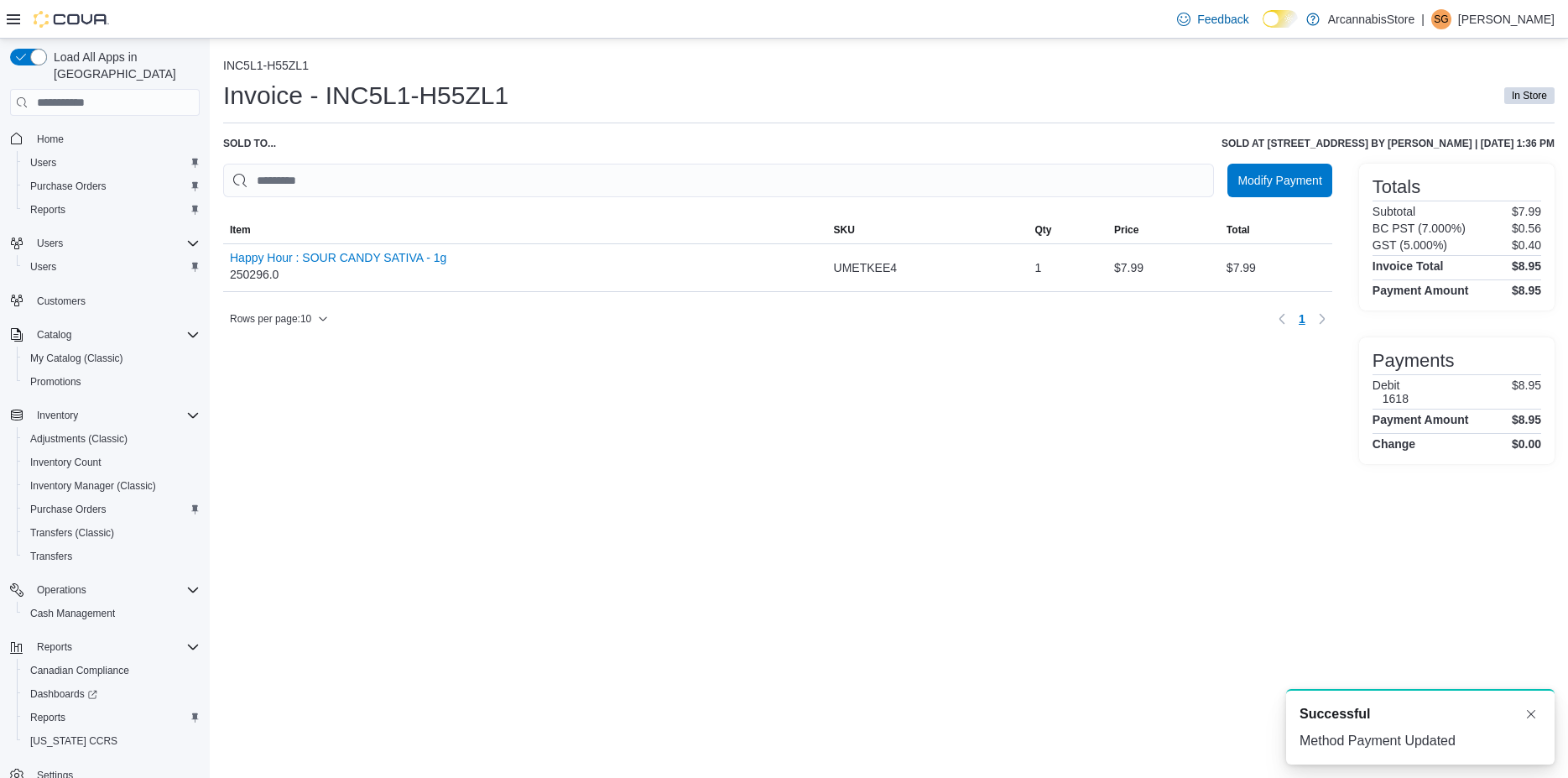
scroll to position [0, 0]
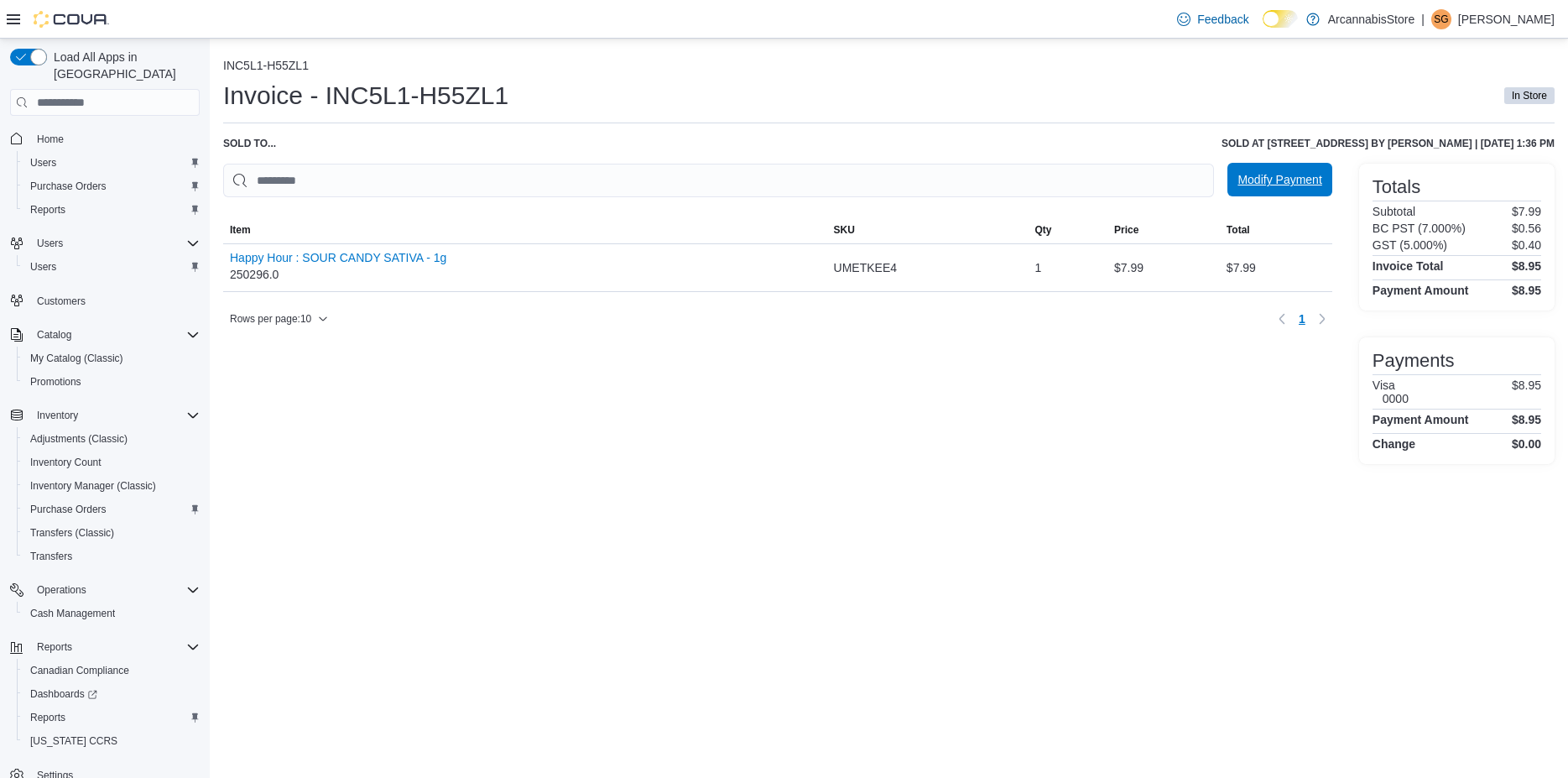
click at [1321, 177] on span "Modify Payment" at bounding box center [1279, 179] width 83 height 17
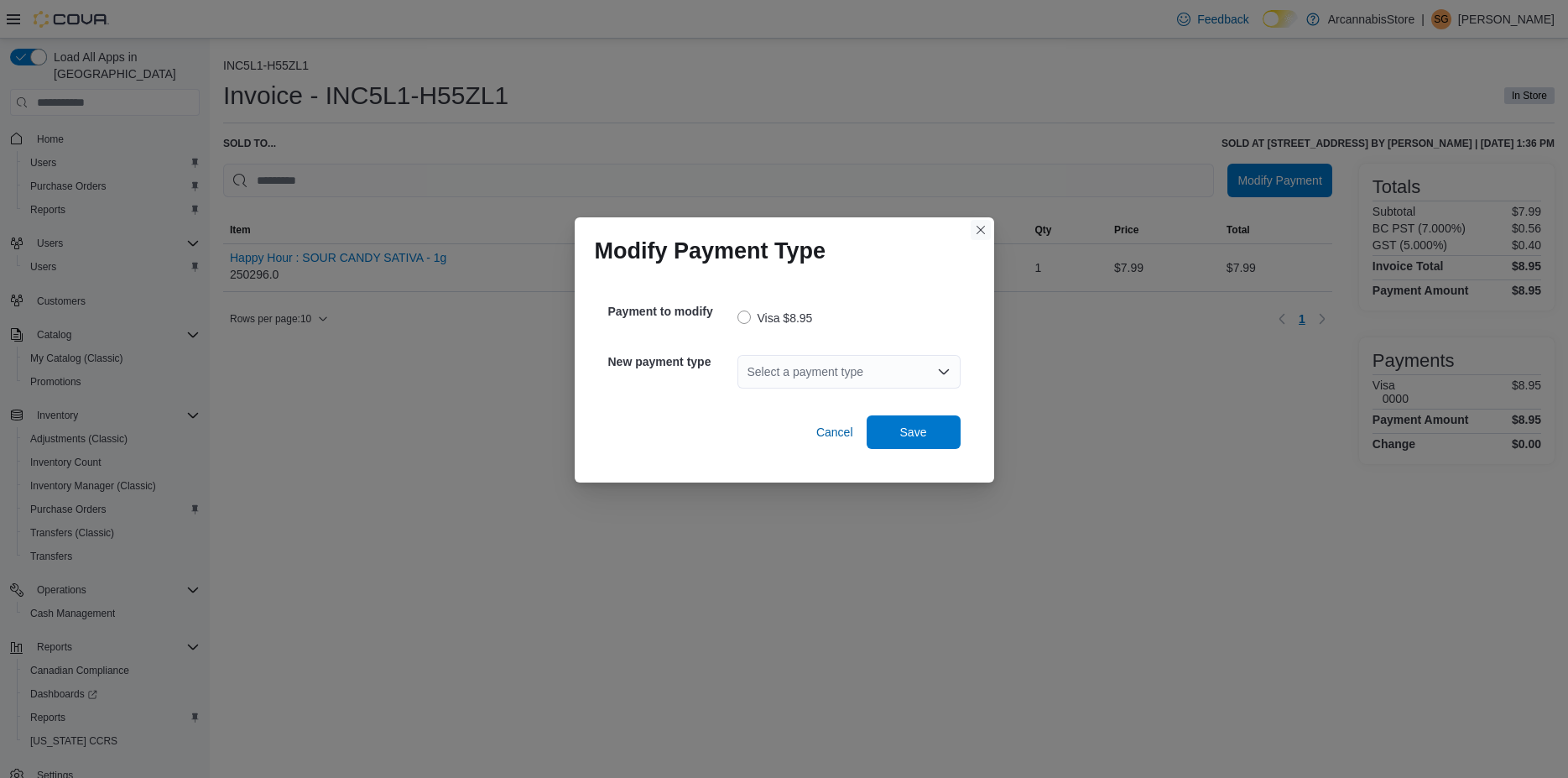
click at [985, 229] on button "Closes this modal window" at bounding box center [980, 230] width 20 height 20
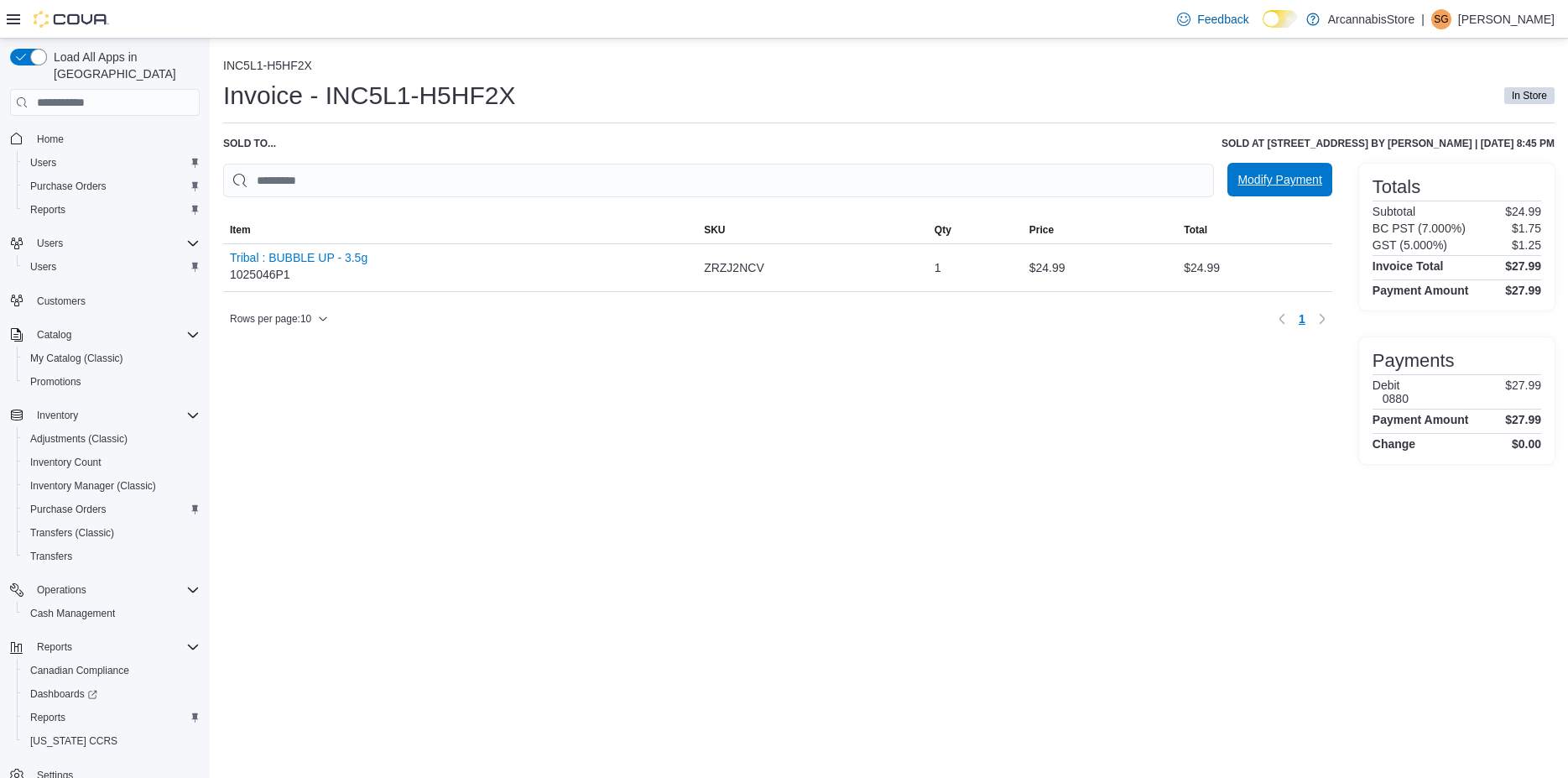
click at [1288, 180] on span "Modify Payment" at bounding box center [1279, 179] width 83 height 17
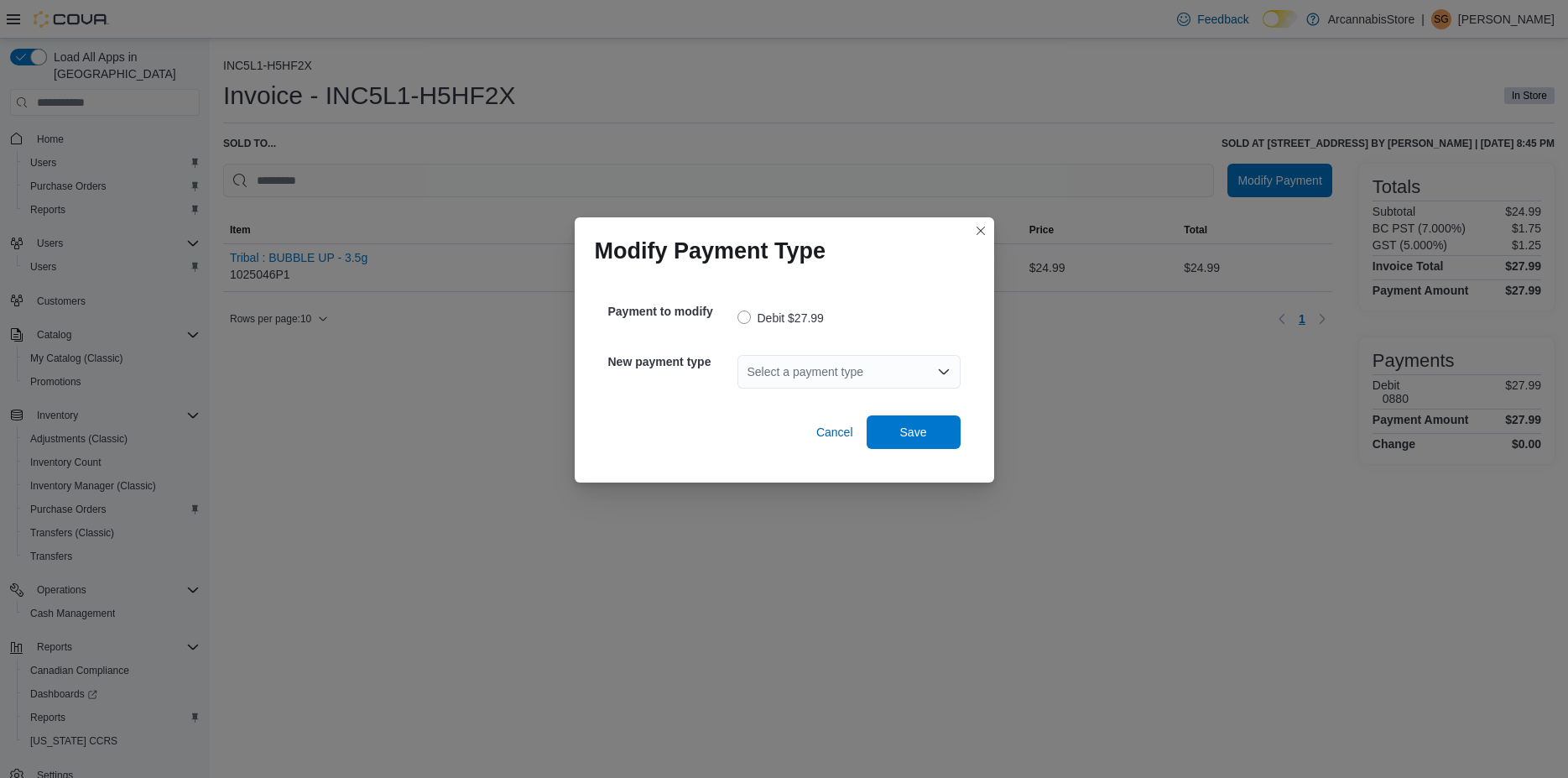
click at [908, 364] on div "Select a payment type" at bounding box center [848, 371] width 223 height 33
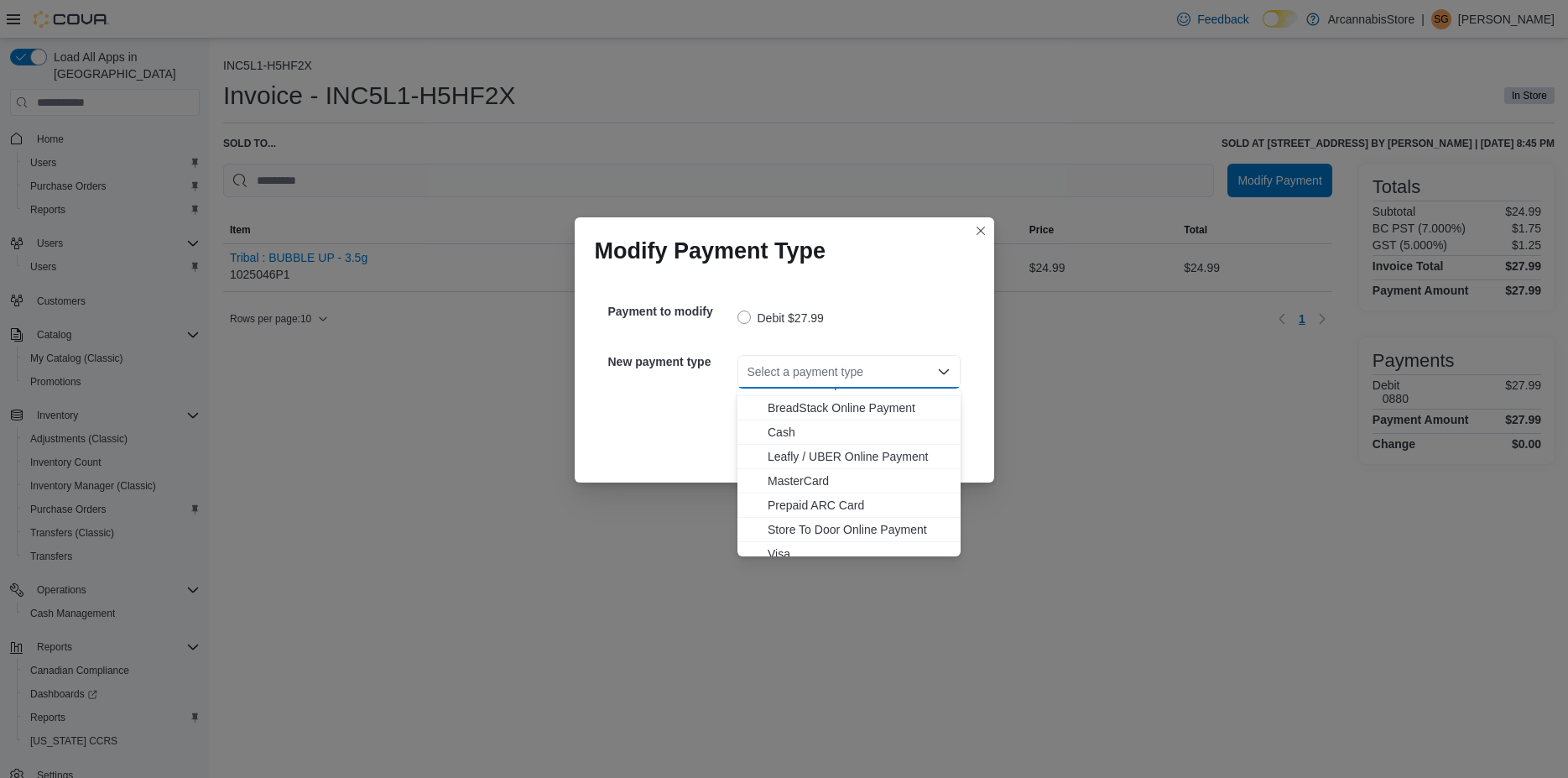
scroll to position [27, 0]
click at [818, 470] on span "MasterCard" at bounding box center [858, 471] width 183 height 17
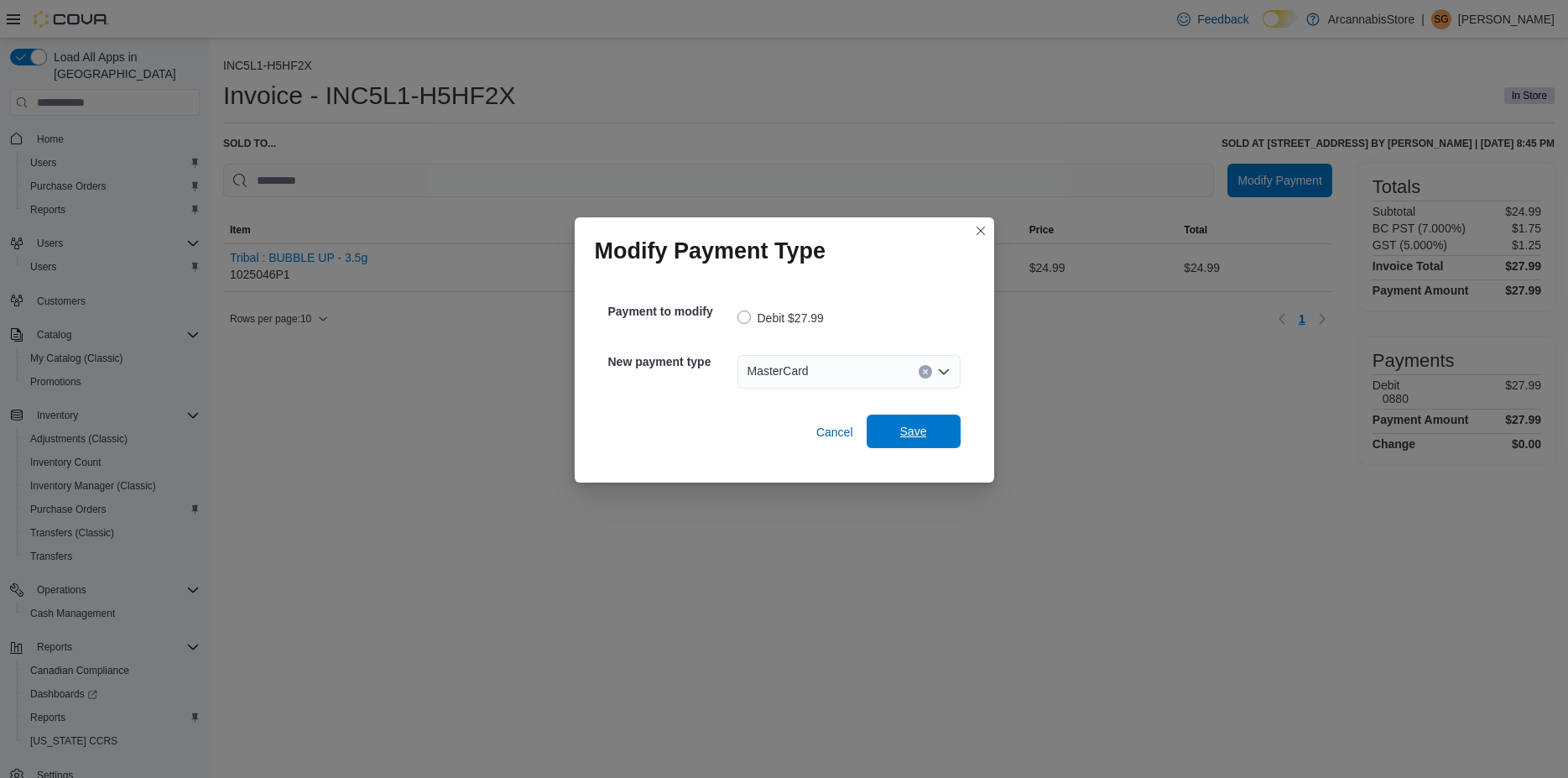
click at [894, 424] on span "Save" at bounding box center [913, 431] width 74 height 33
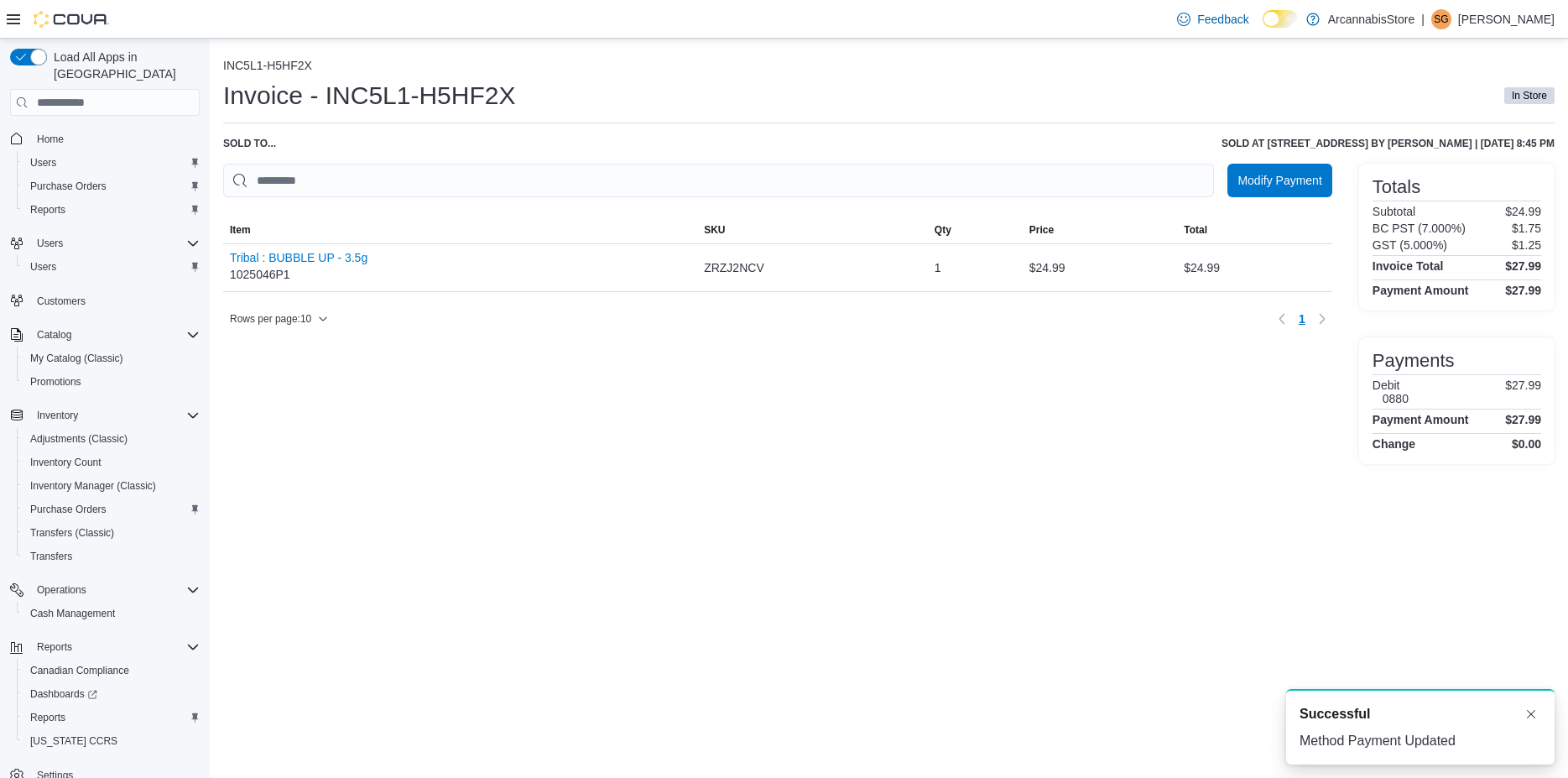
scroll to position [0, 0]
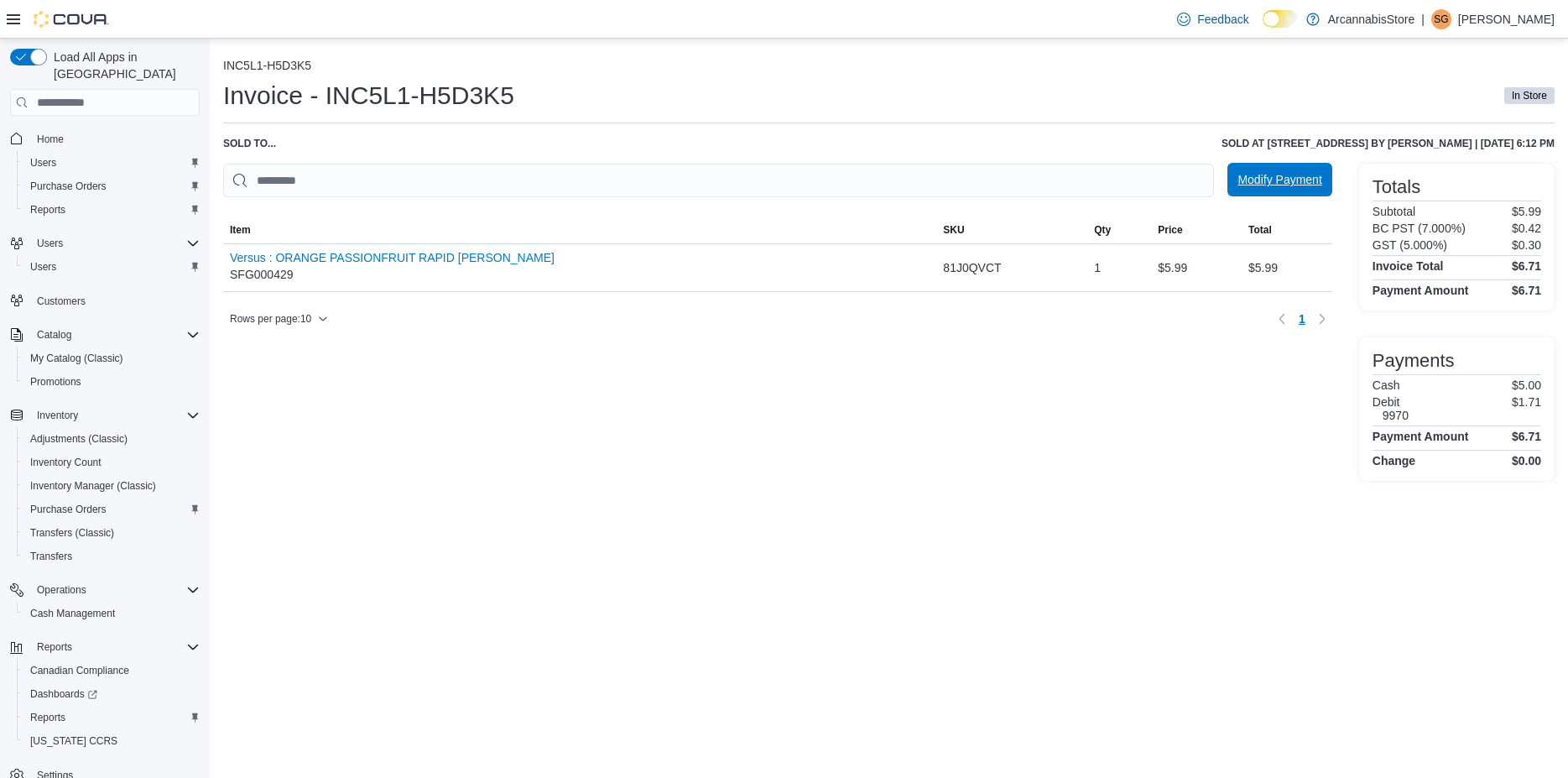
click at [1293, 176] on span "Modify Payment" at bounding box center [1279, 179] width 83 height 17
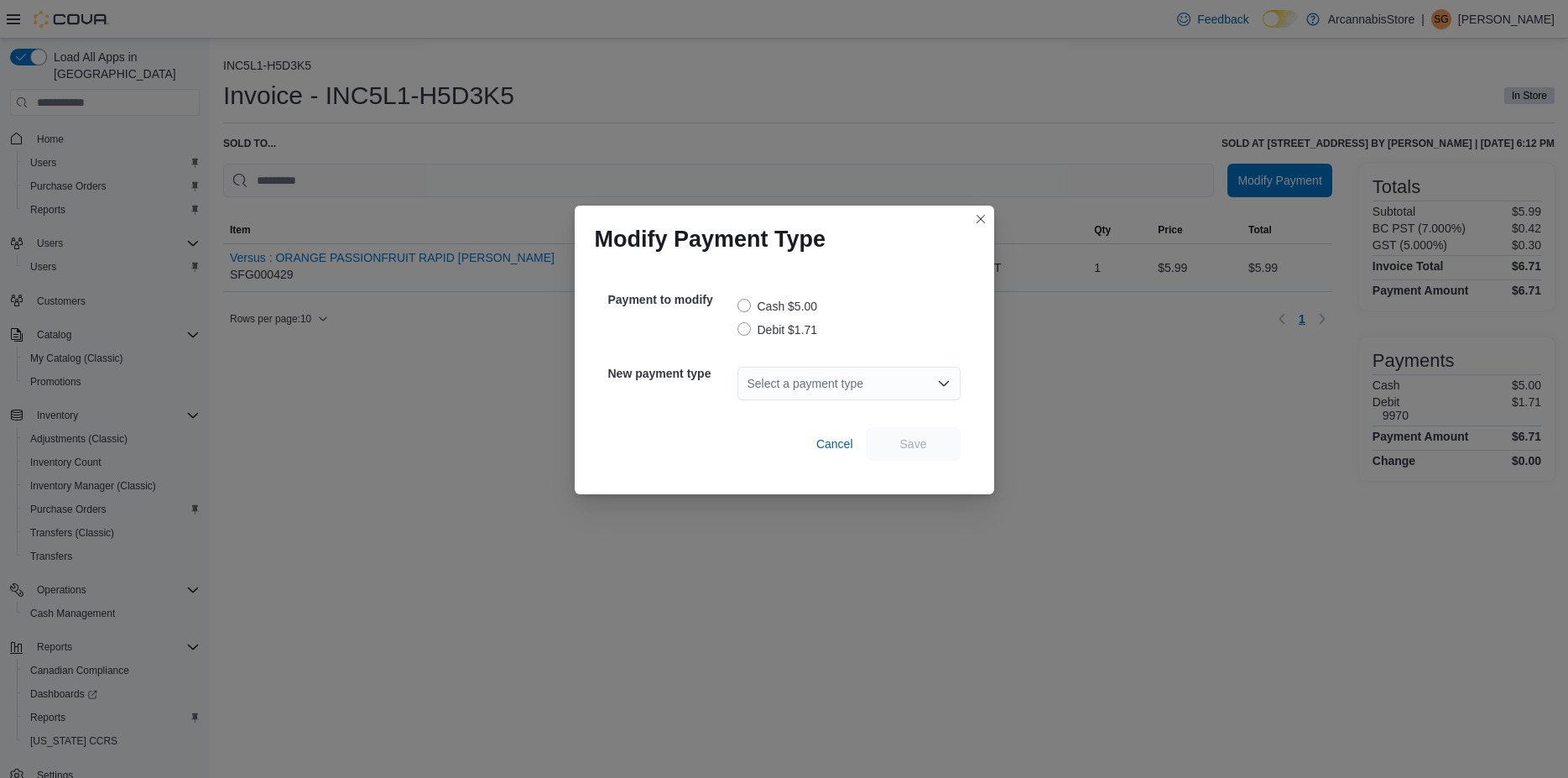
click at [745, 326] on label "Debit $1.71" at bounding box center [777, 329] width 81 height 20
click at [777, 389] on div "Select a payment type" at bounding box center [848, 382] width 223 height 33
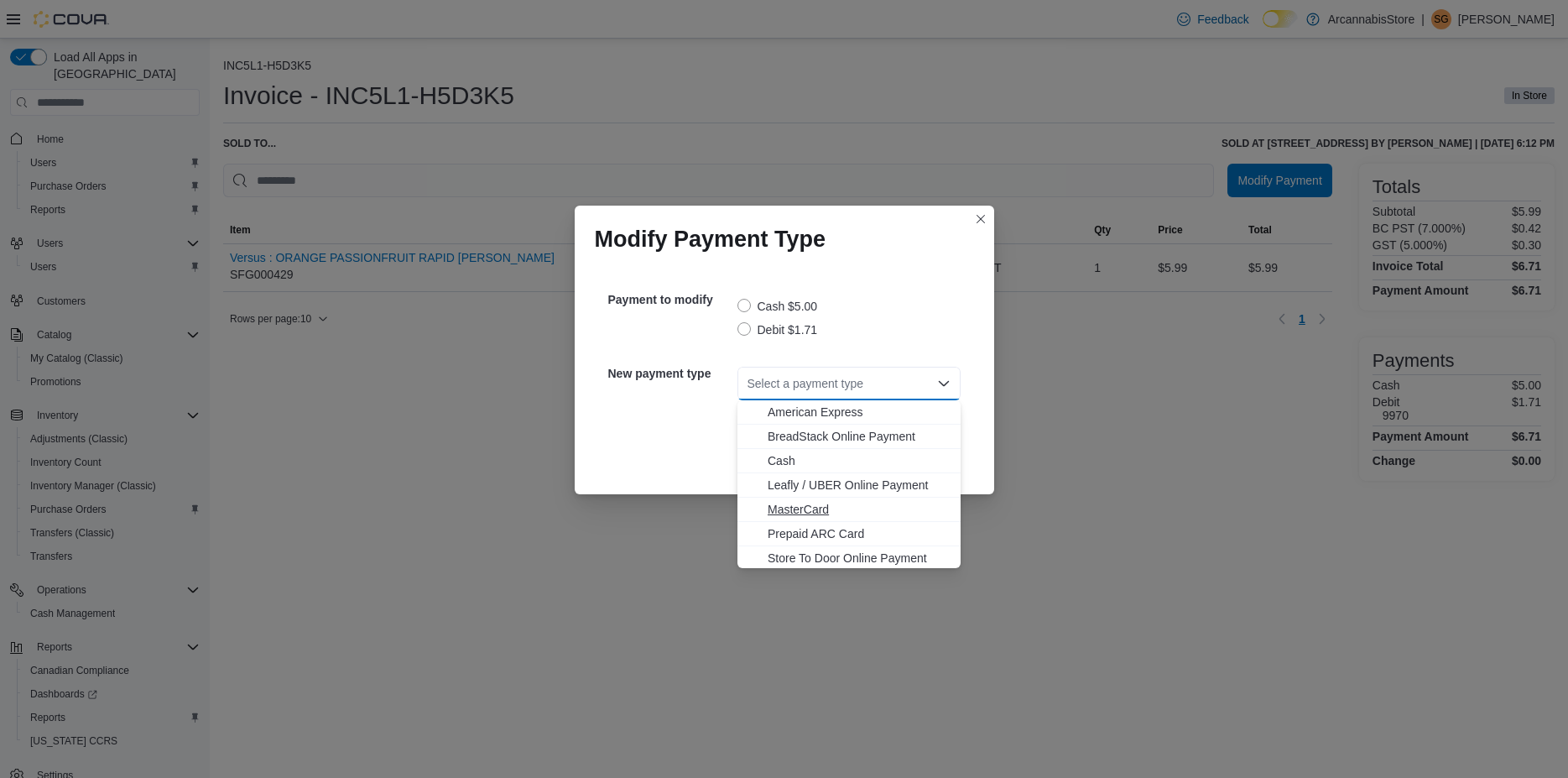
click at [793, 508] on span "MasterCard" at bounding box center [858, 509] width 183 height 17
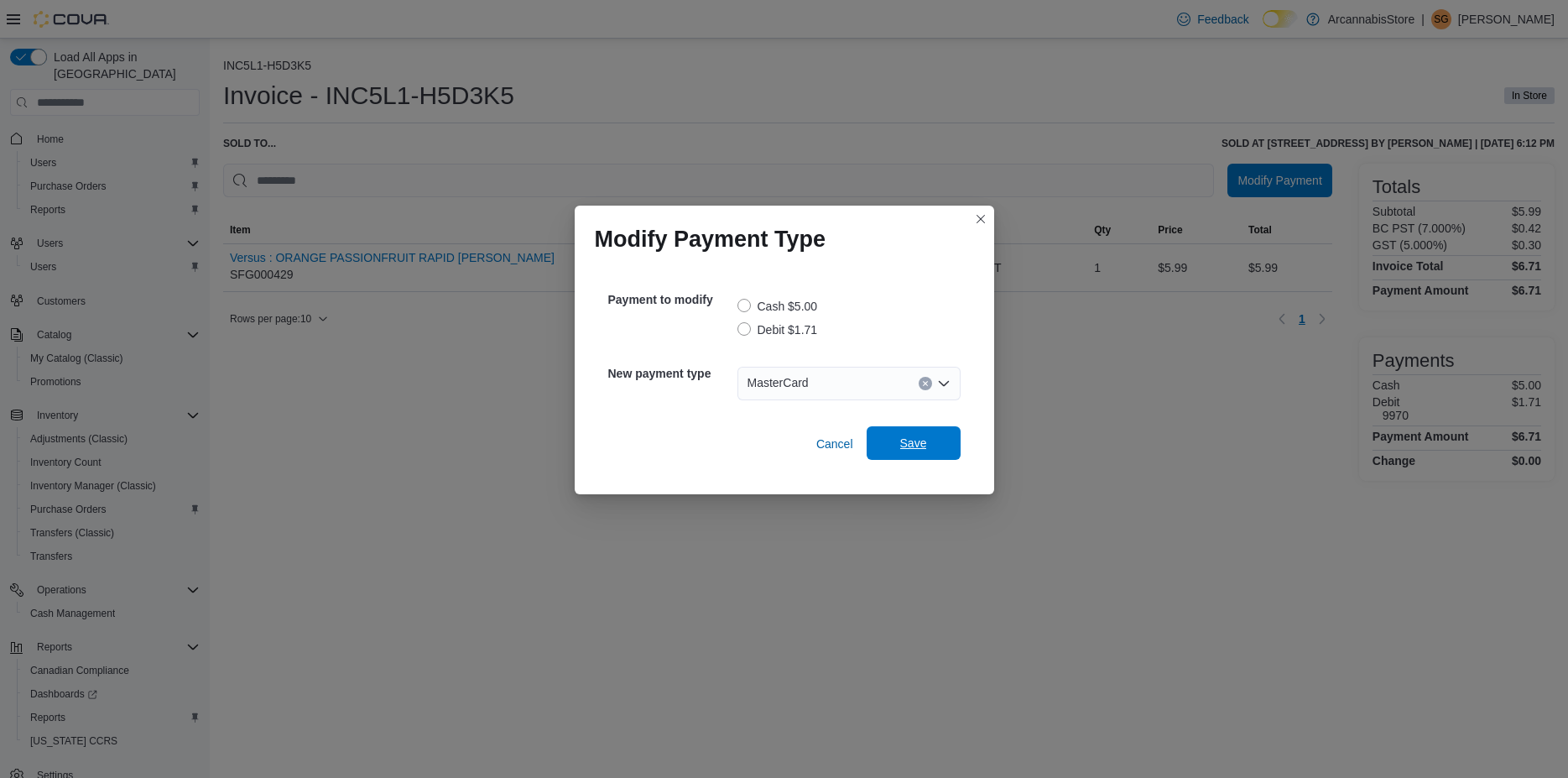
click at [947, 438] on span "Save" at bounding box center [913, 442] width 74 height 33
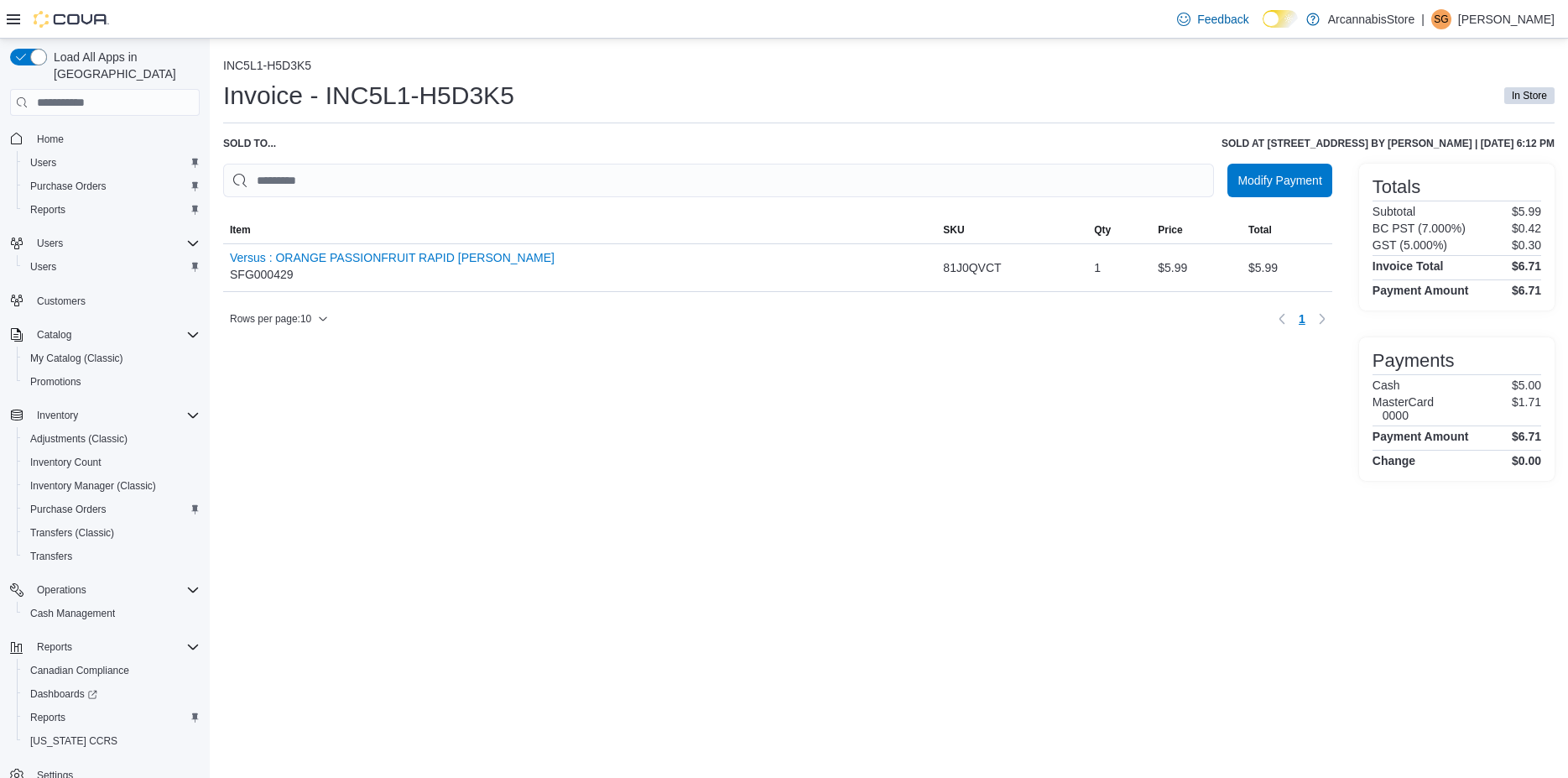
click at [1227, 535] on div "INC5L1-H5D3K5 Invoice - INC5L1-H5D3K5 In Store Sold to ... Sold at [STREET_ADDR…" at bounding box center [889, 408] width 1358 height 739
